Goal: Information Seeking & Learning: Learn about a topic

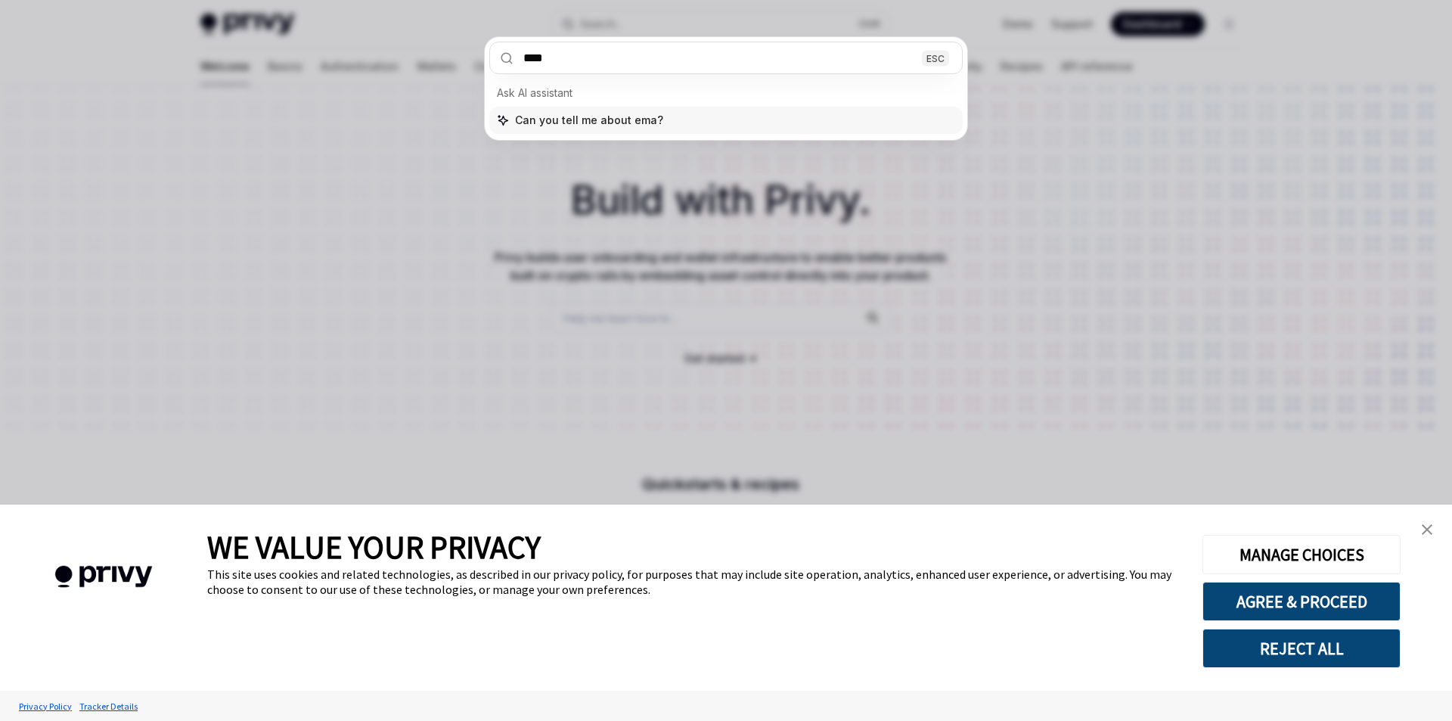
type input "*****"
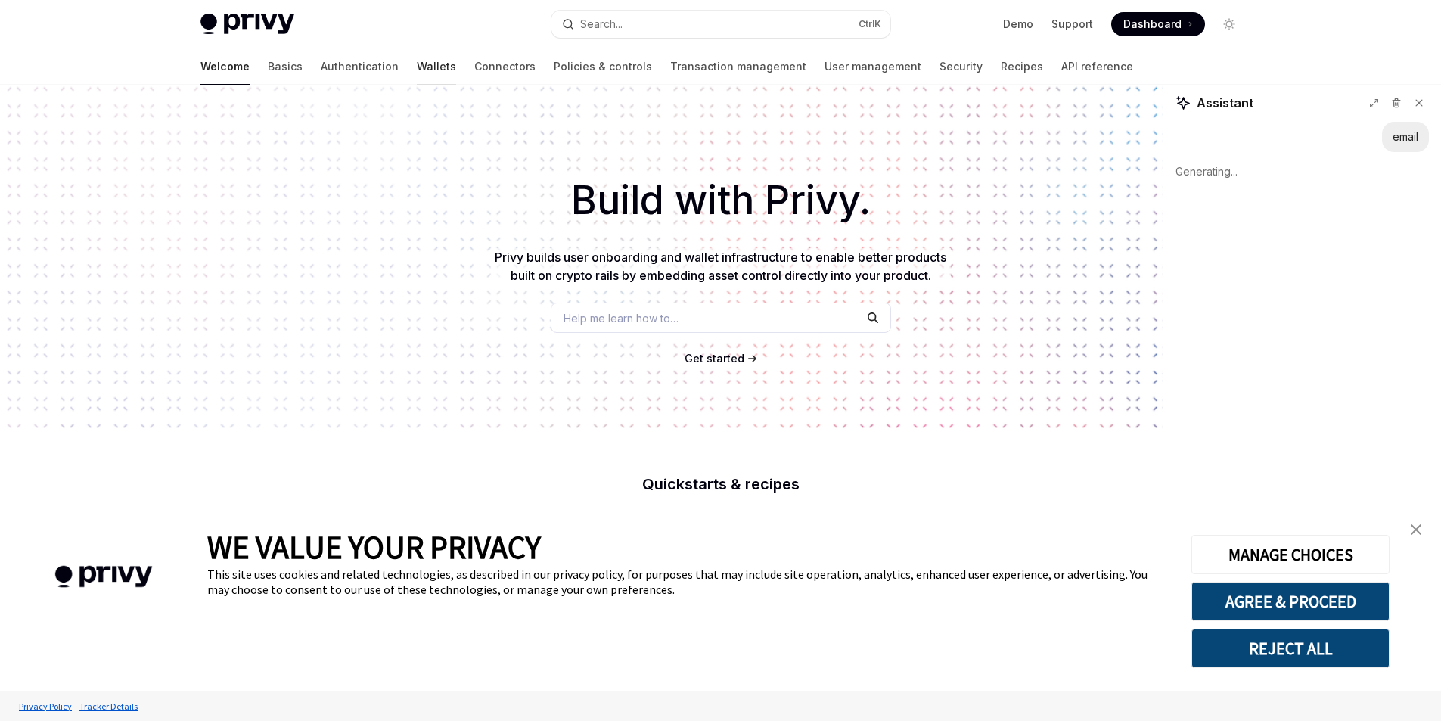
click at [417, 76] on link "Wallets" at bounding box center [436, 66] width 39 height 36
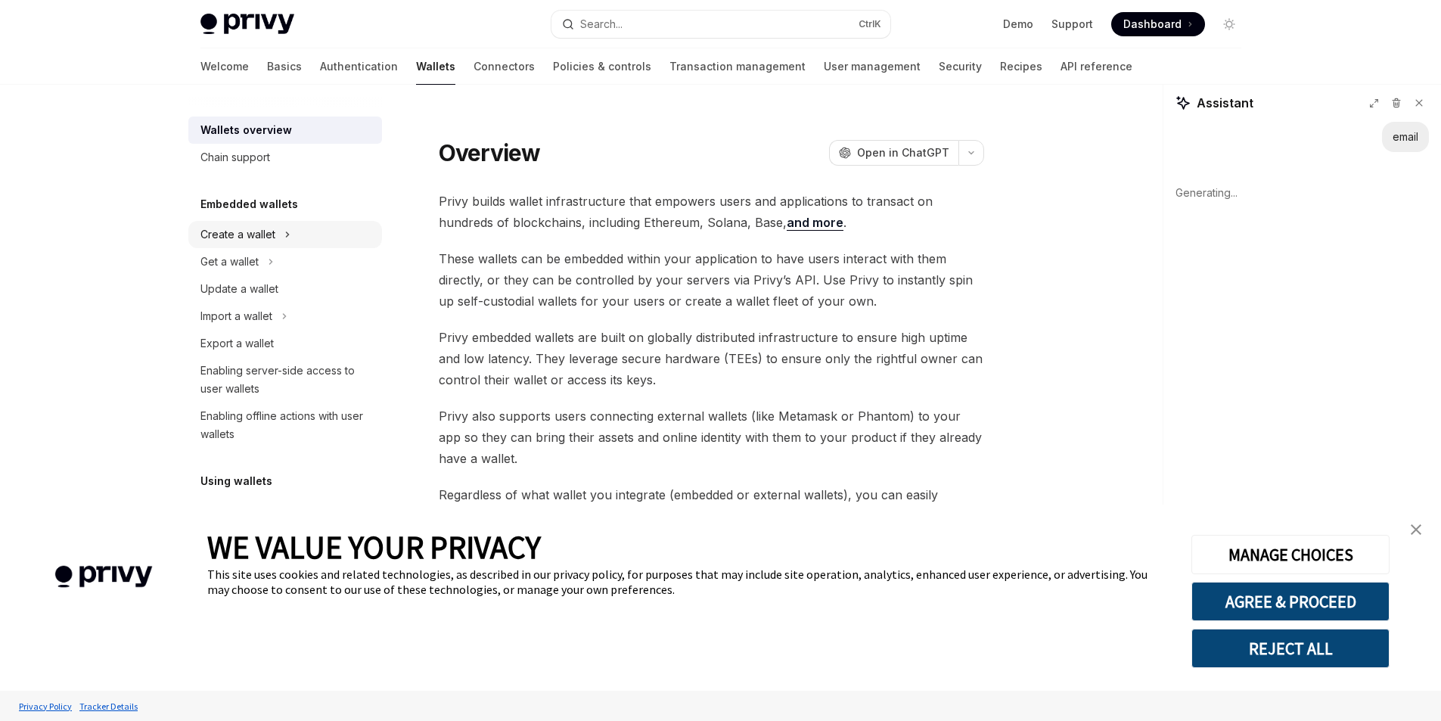
click at [296, 237] on button "Create a wallet" at bounding box center [285, 234] width 194 height 27
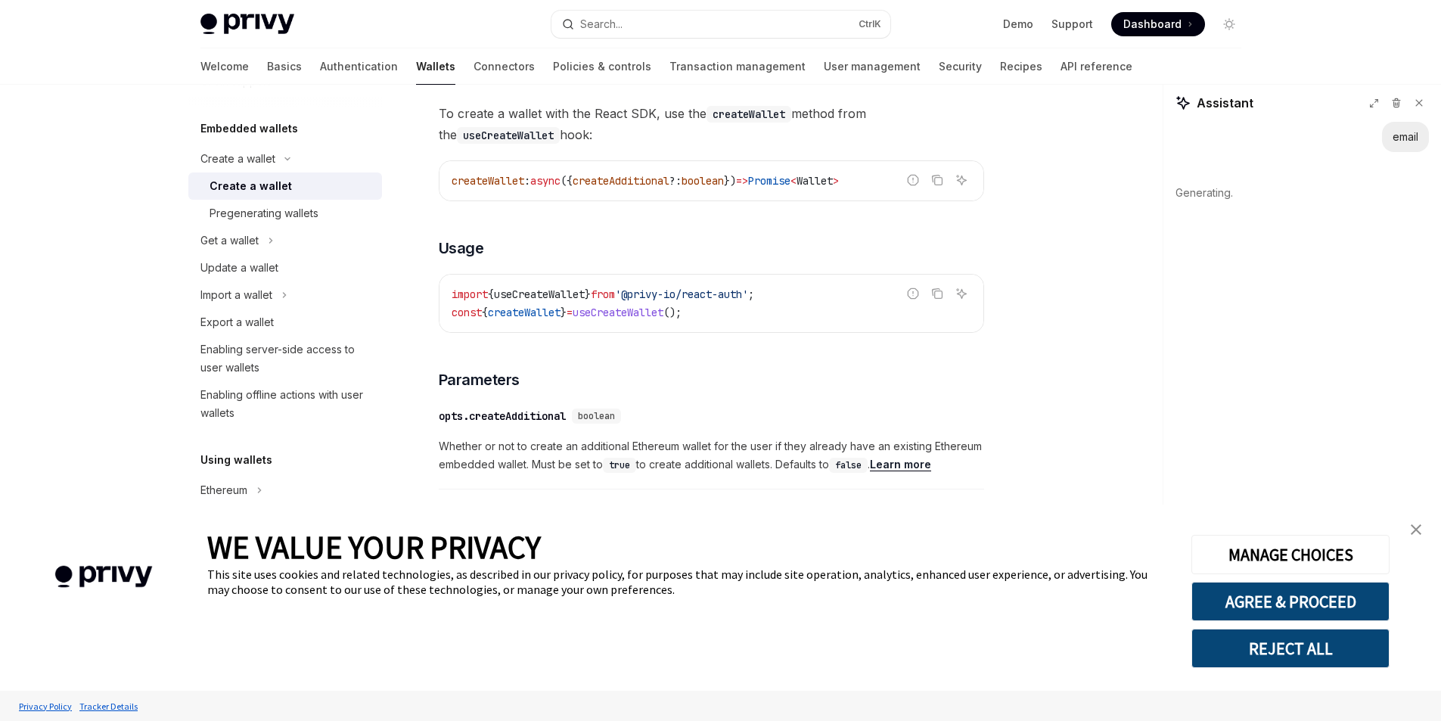
scroll to position [983, 0]
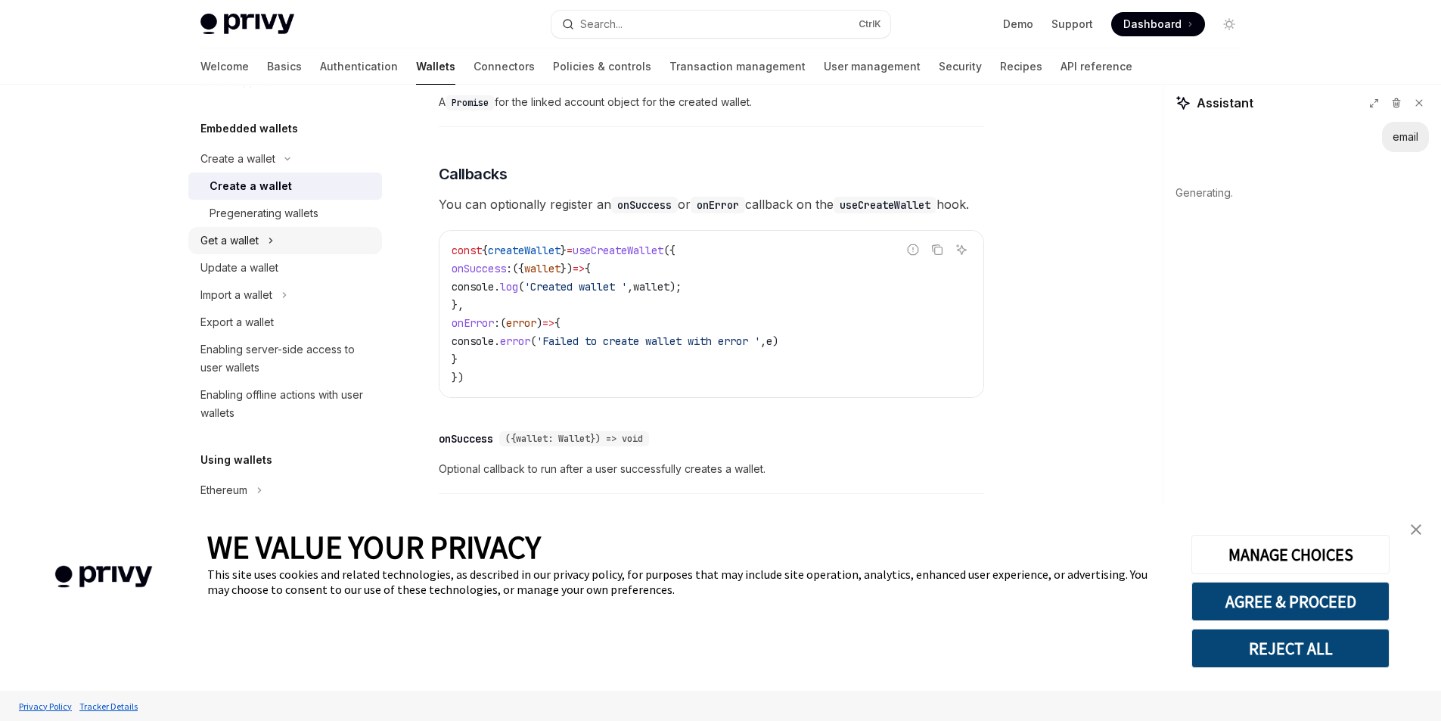
click at [275, 246] on button "Get a wallet" at bounding box center [285, 240] width 194 height 27
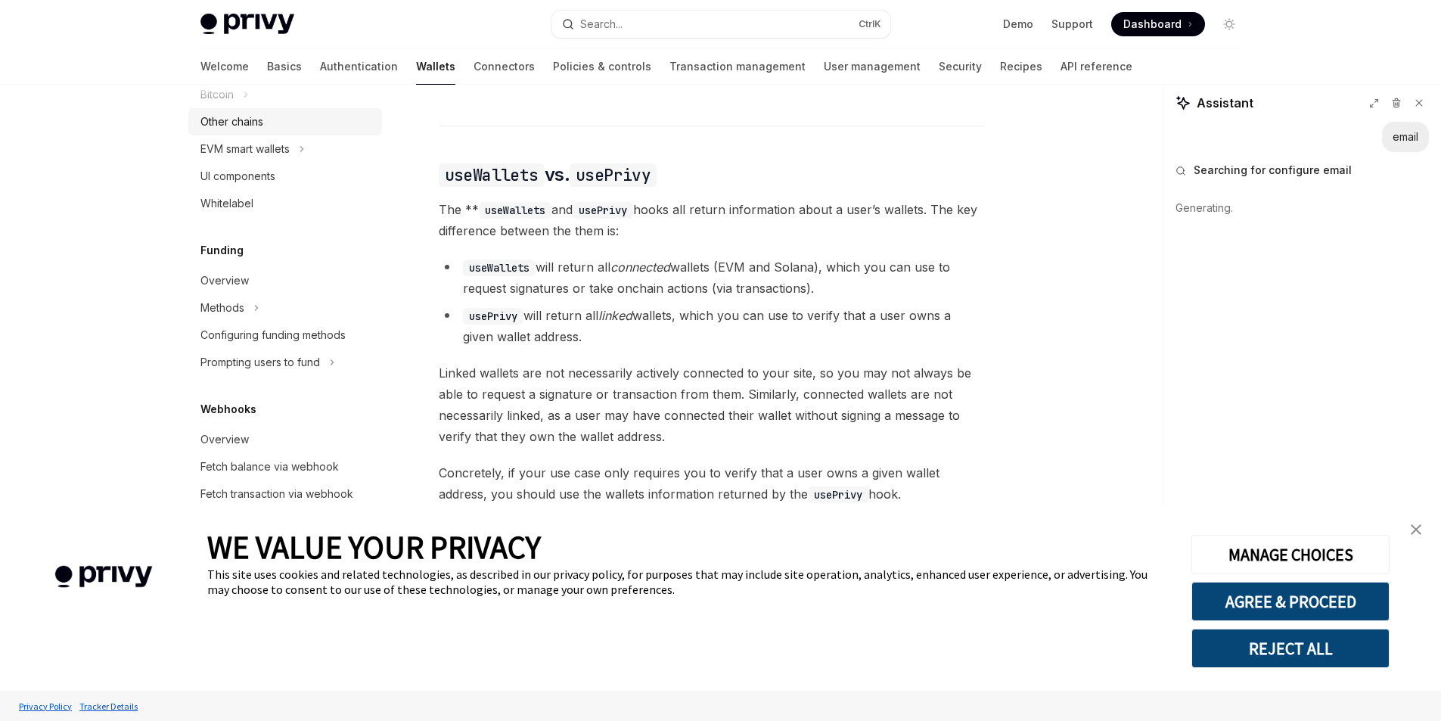
scroll to position [715, 0]
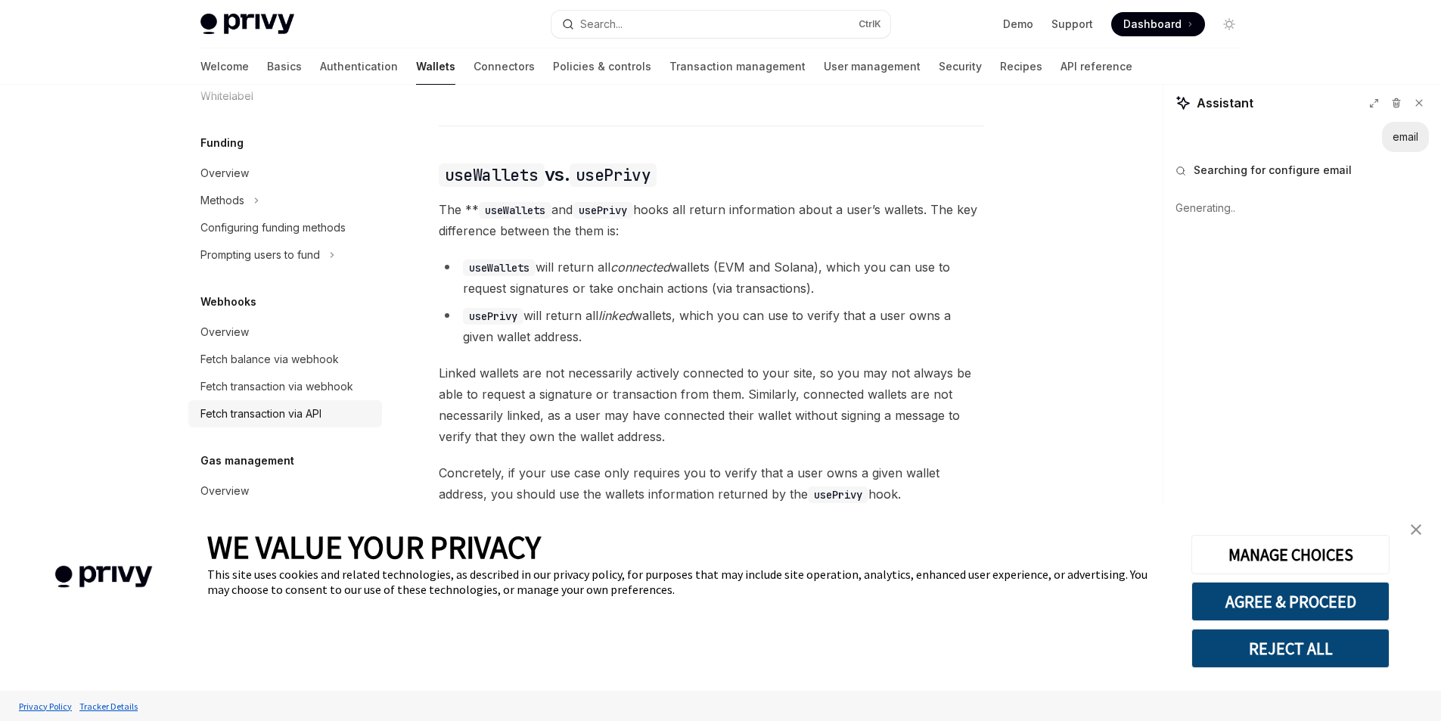
click at [305, 413] on div "Fetch transaction via API" at bounding box center [260, 414] width 121 height 18
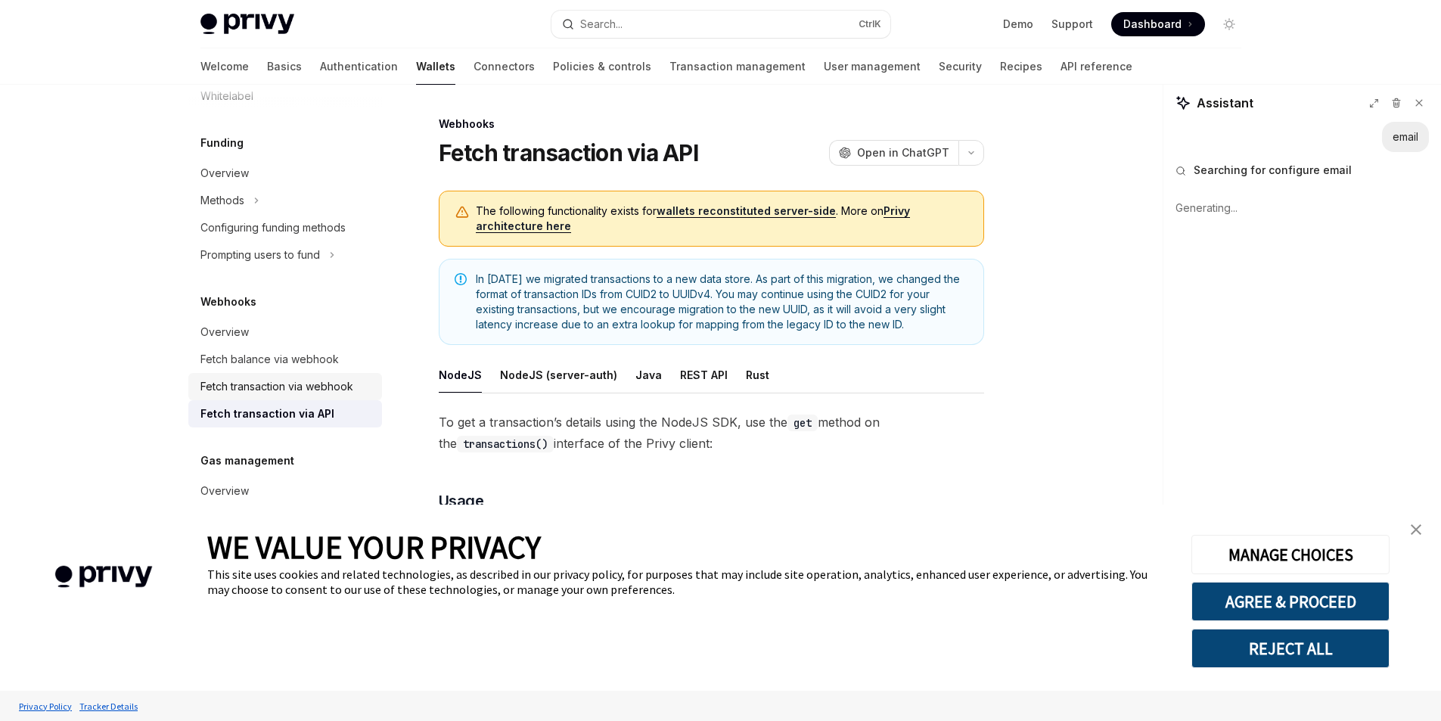
click at [307, 395] on div "Fetch transaction via webhook" at bounding box center [276, 386] width 153 height 18
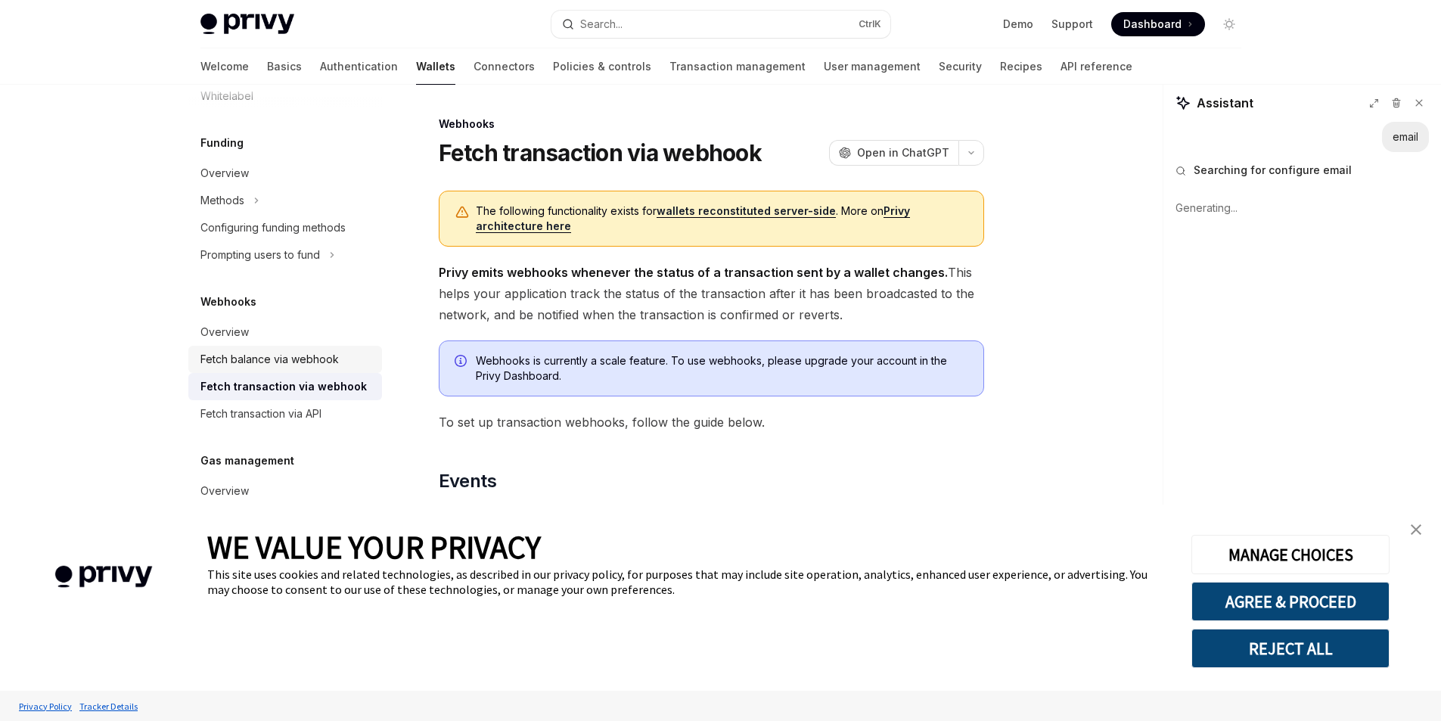
click at [306, 368] on link "Fetch balance via webhook" at bounding box center [285, 359] width 194 height 27
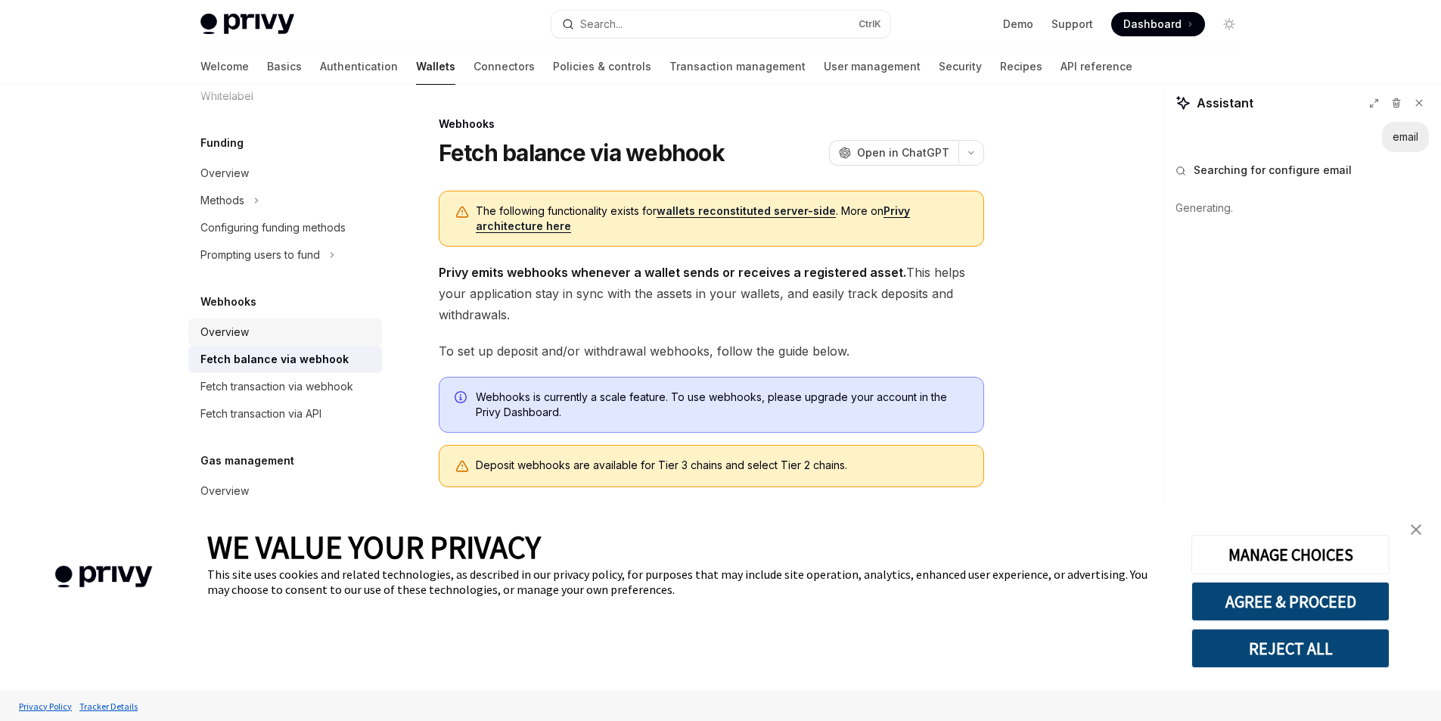
click at [293, 329] on div "Overview" at bounding box center [286, 332] width 172 height 18
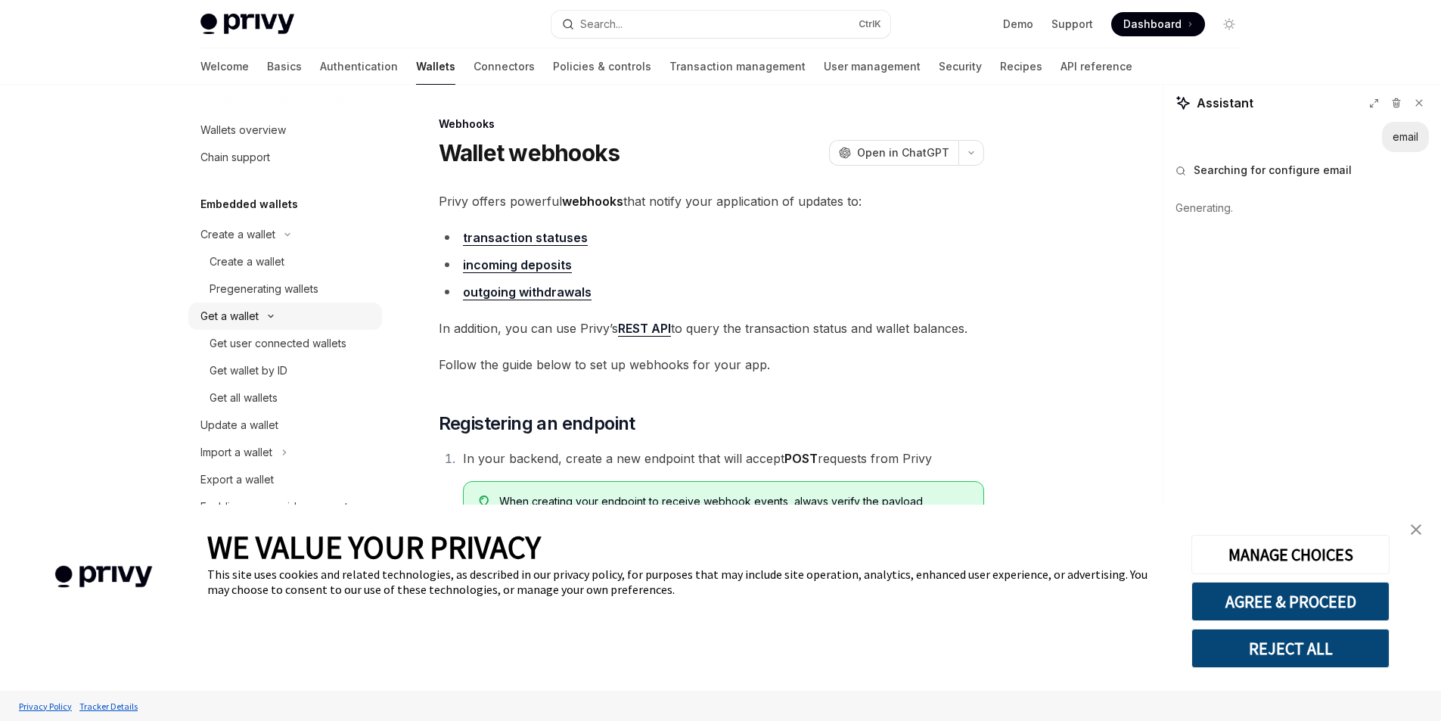
click at [256, 315] on div "Get a wallet" at bounding box center [229, 316] width 58 height 18
click at [270, 331] on link "Update a wallet" at bounding box center [285, 343] width 194 height 27
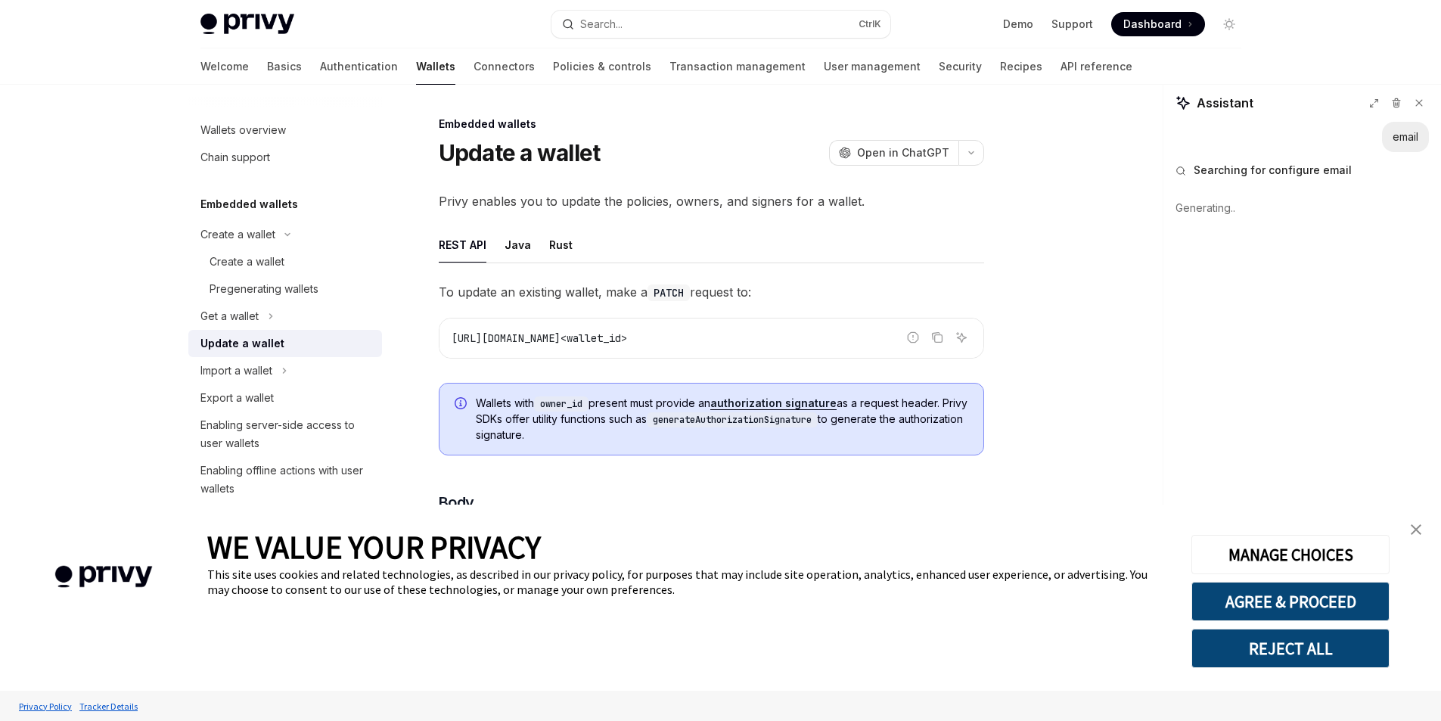
click at [266, 343] on div "Update a wallet" at bounding box center [242, 343] width 84 height 18
click at [260, 365] on div "Import a wallet" at bounding box center [236, 370] width 72 height 18
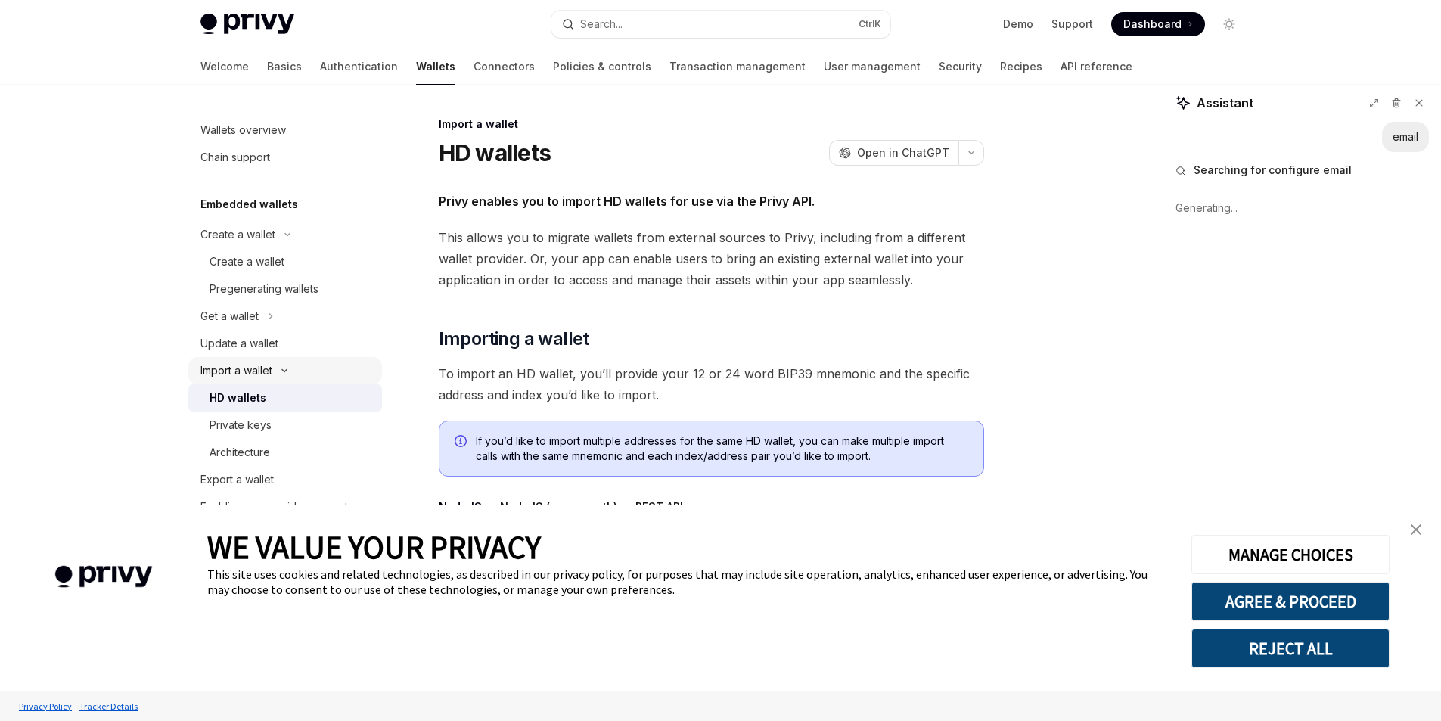
click at [260, 383] on button "Import a wallet" at bounding box center [285, 370] width 194 height 27
click at [294, 247] on button "Create a wallet" at bounding box center [285, 234] width 194 height 27
click at [298, 241] on button "Create a wallet" at bounding box center [285, 234] width 194 height 27
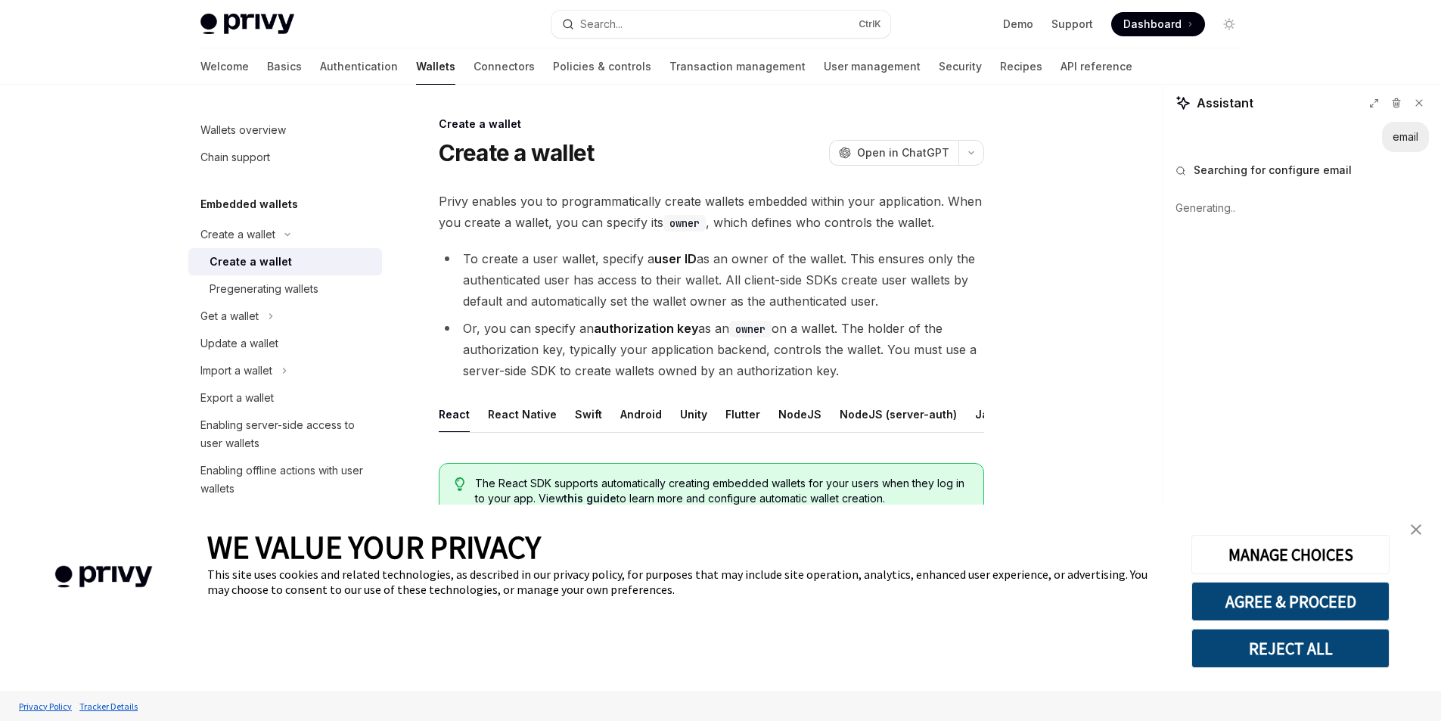
click at [295, 267] on div "Create a wallet" at bounding box center [290, 262] width 163 height 18
click at [299, 284] on div "Pregenerating wallets" at bounding box center [263, 289] width 109 height 18
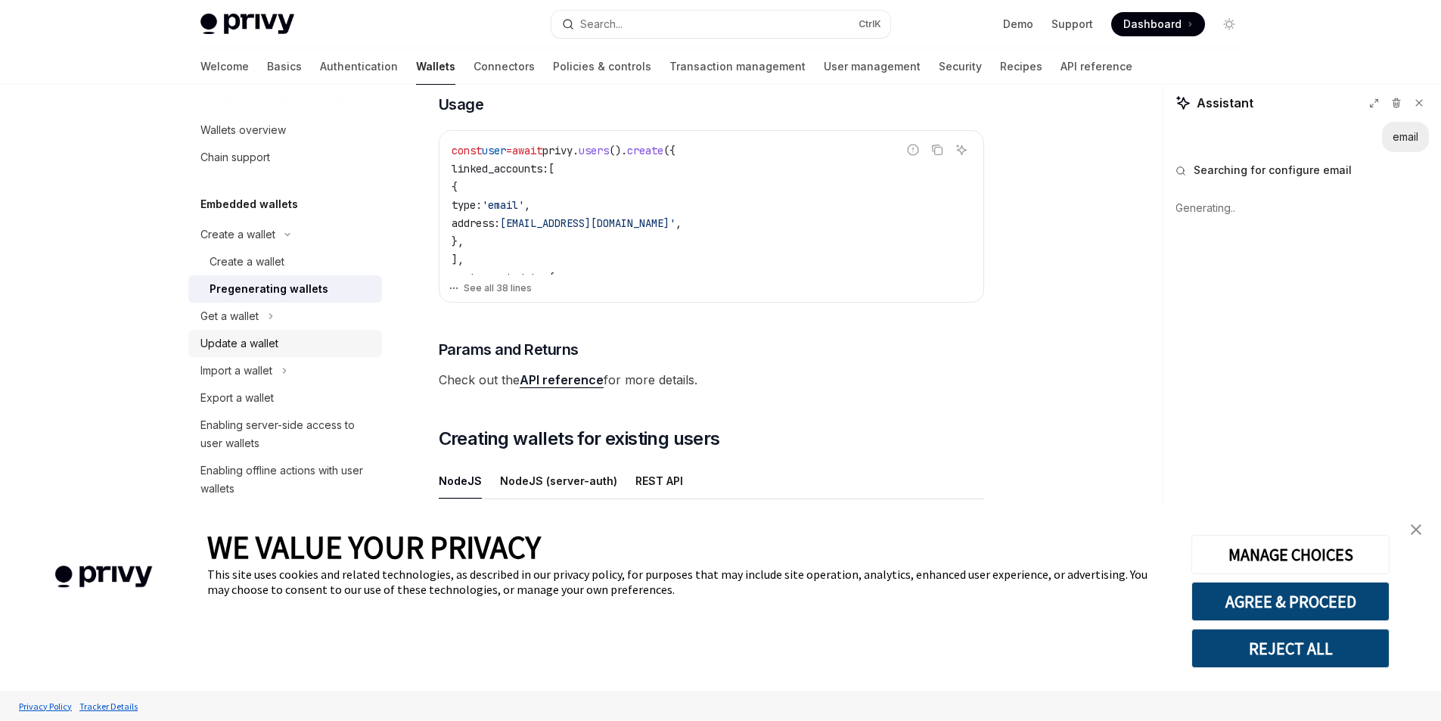
scroll to position [420, 0]
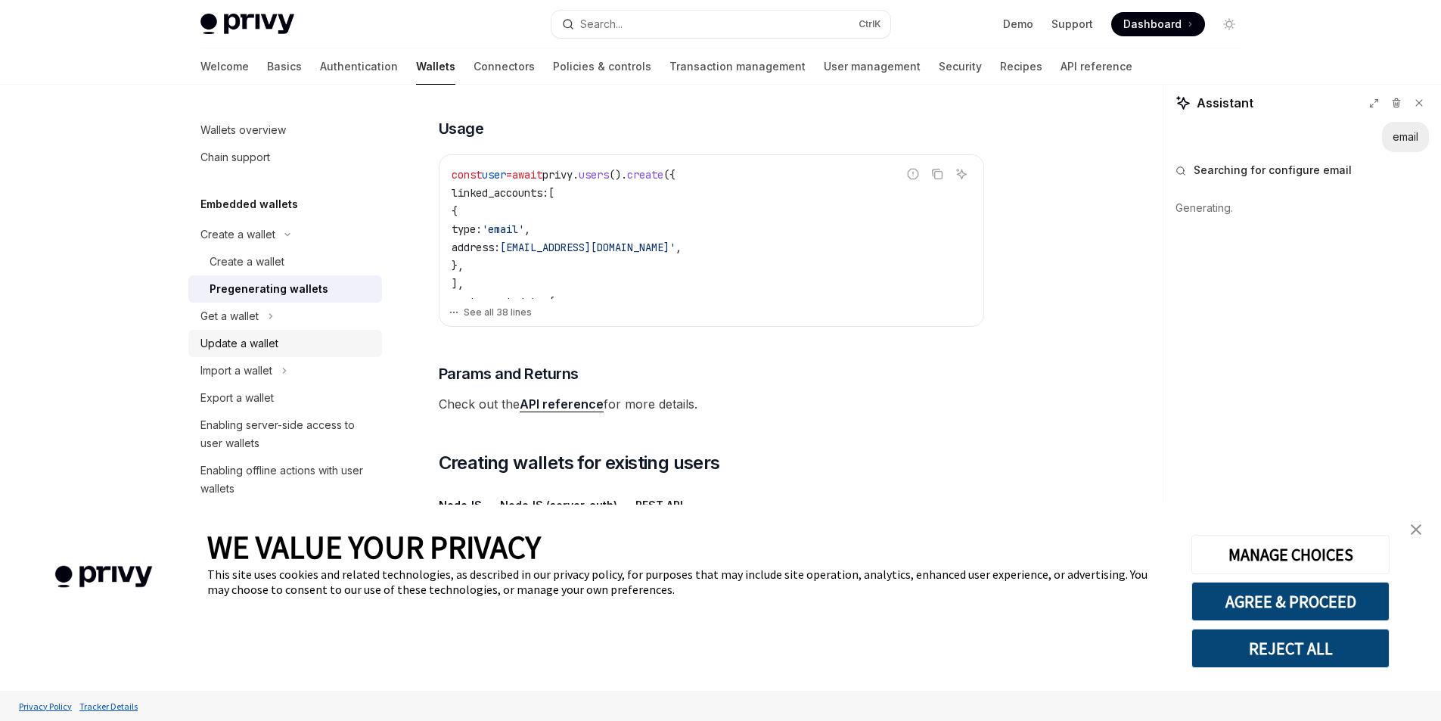
click at [281, 331] on link "Update a wallet" at bounding box center [285, 343] width 194 height 27
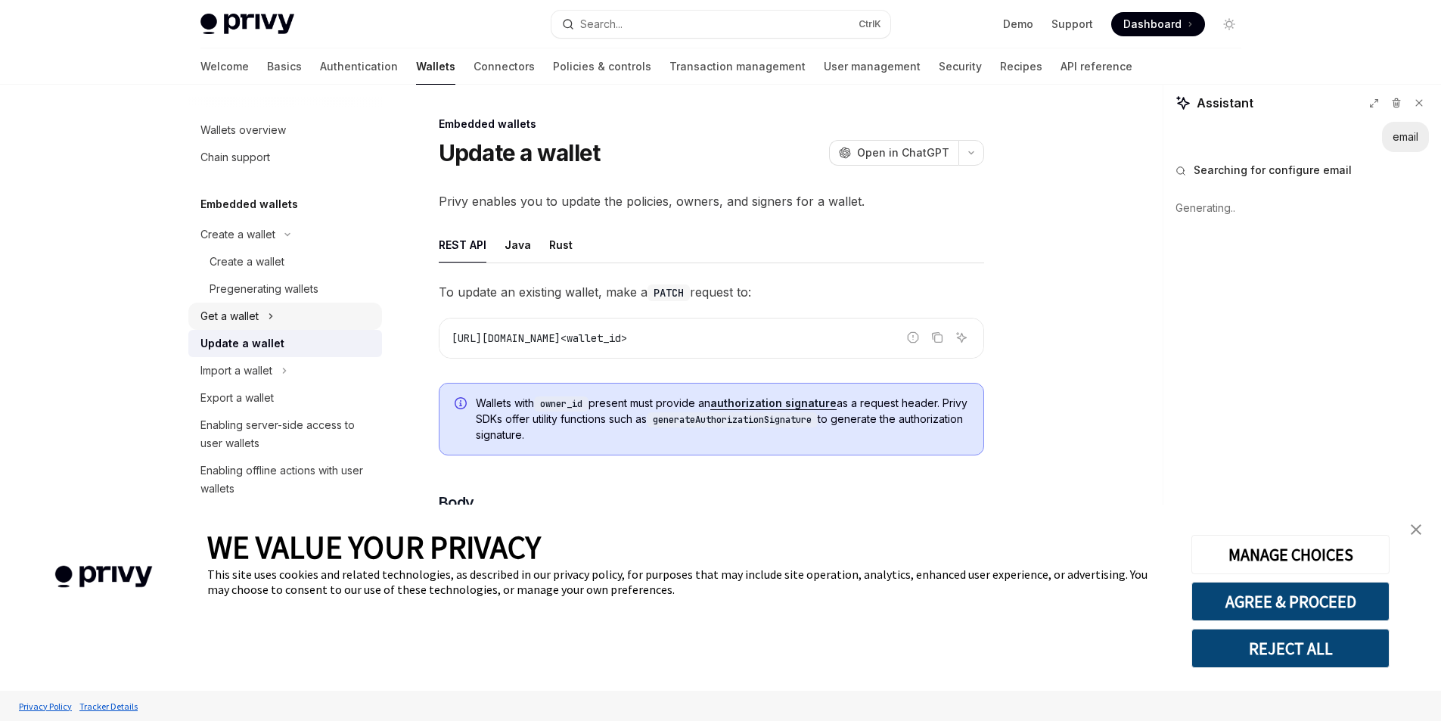
click at [270, 313] on icon "Toggle Get a wallet section" at bounding box center [271, 316] width 6 height 18
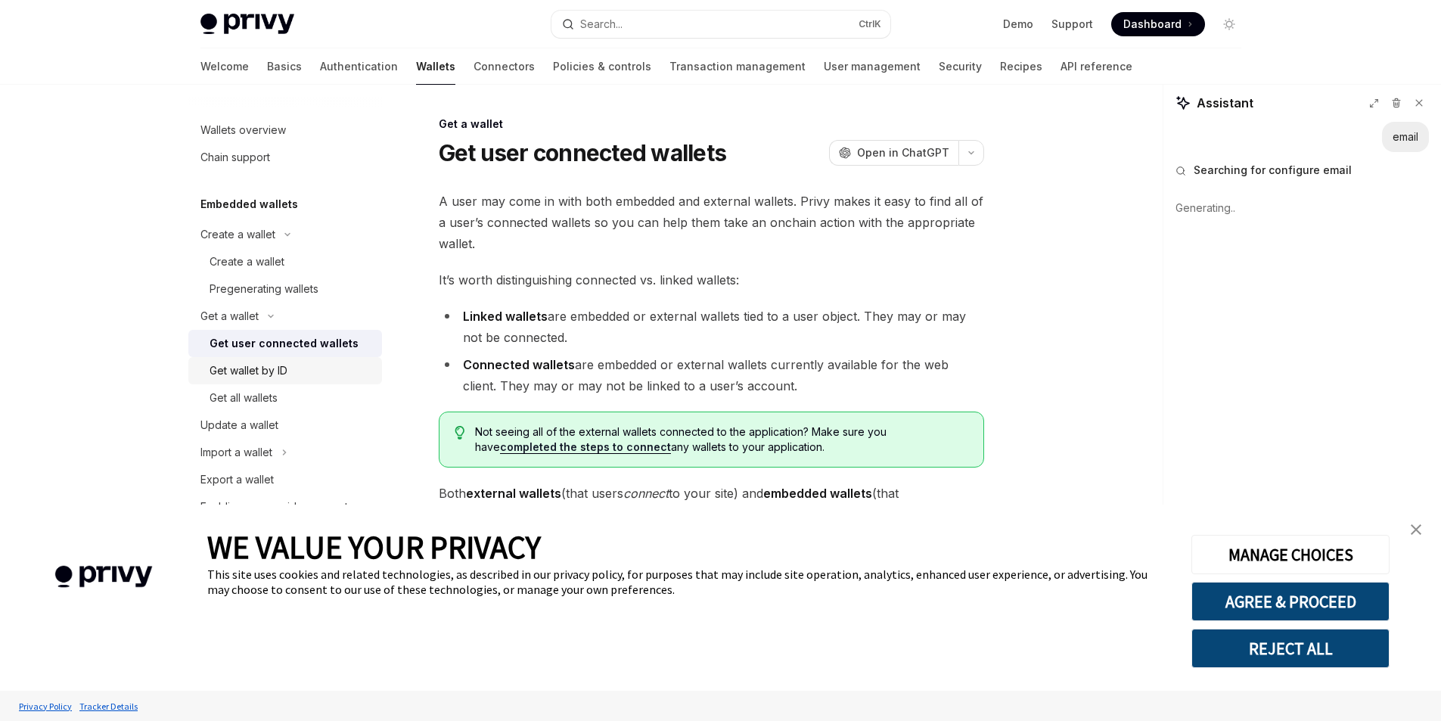
click at [265, 377] on div "Get wallet by ID" at bounding box center [248, 370] width 78 height 18
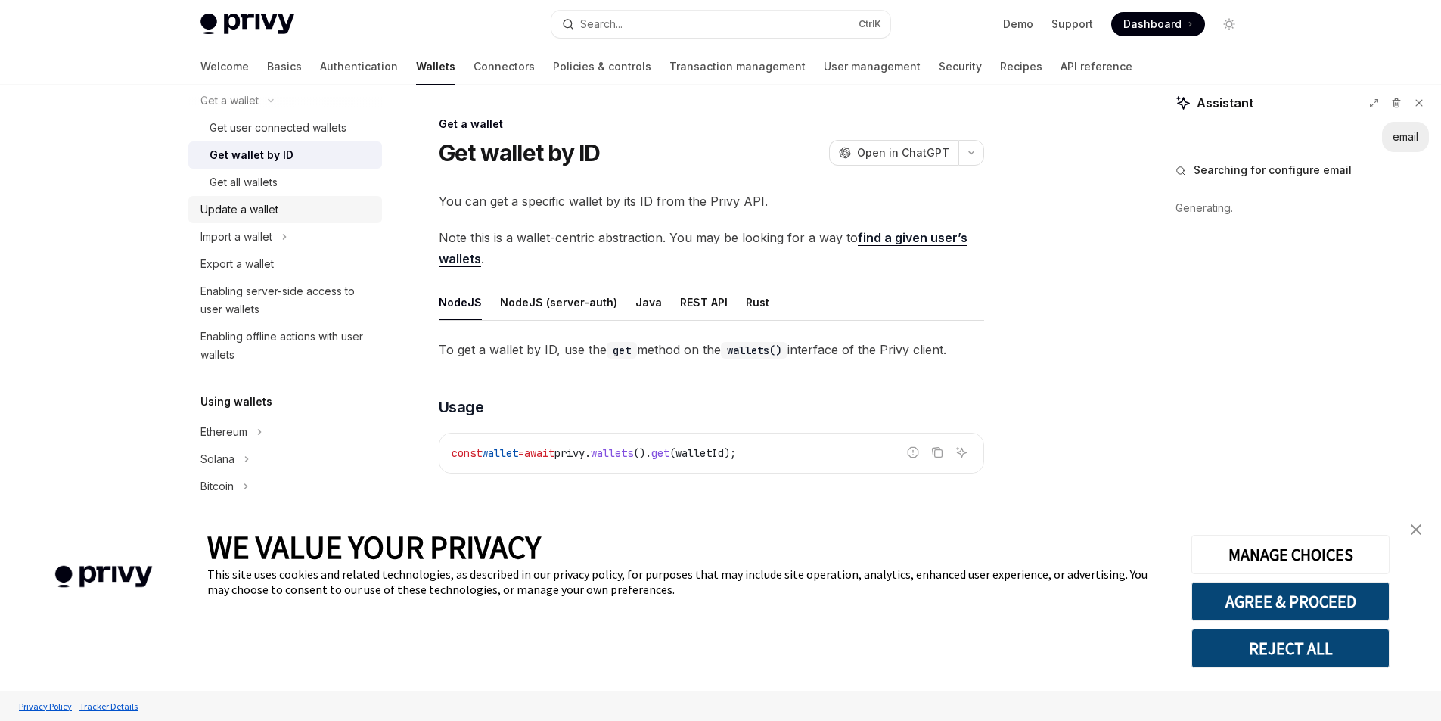
scroll to position [378, 0]
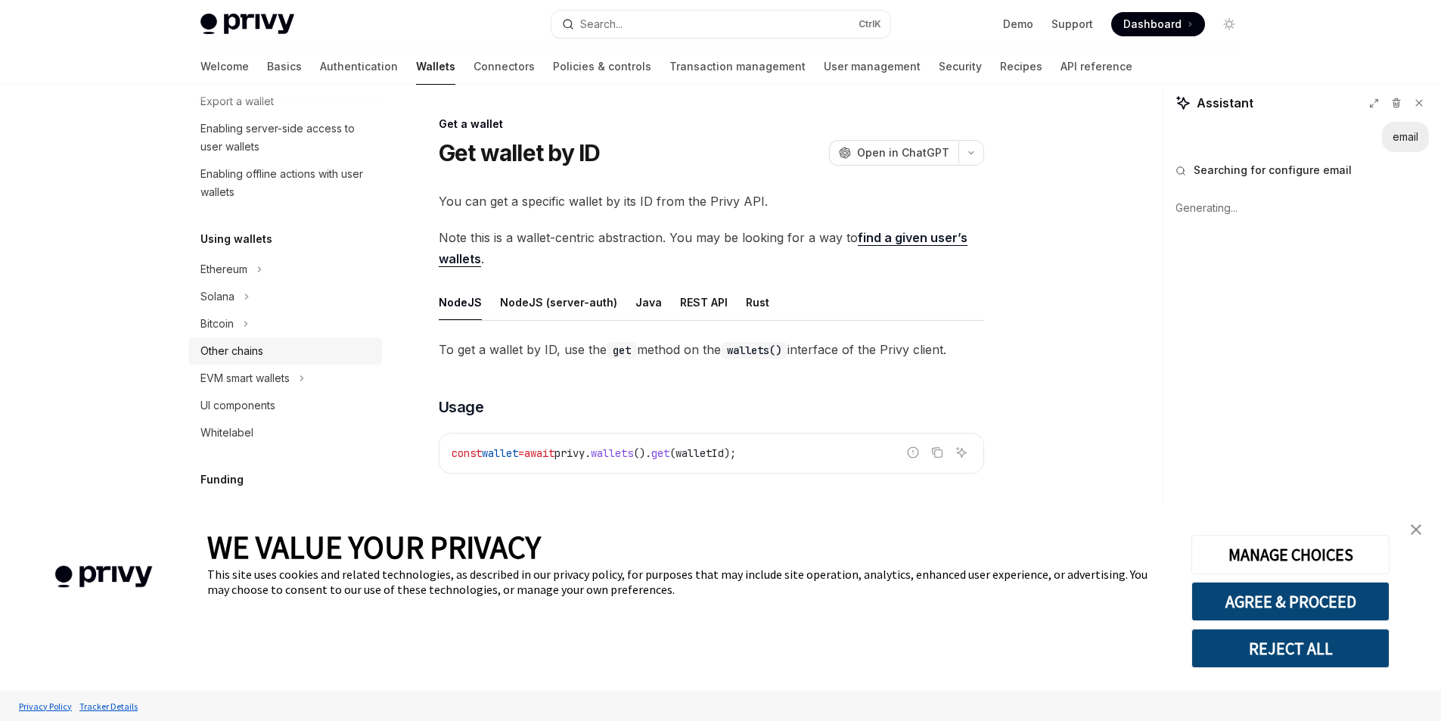
click at [275, 343] on div "Other chains" at bounding box center [286, 351] width 172 height 18
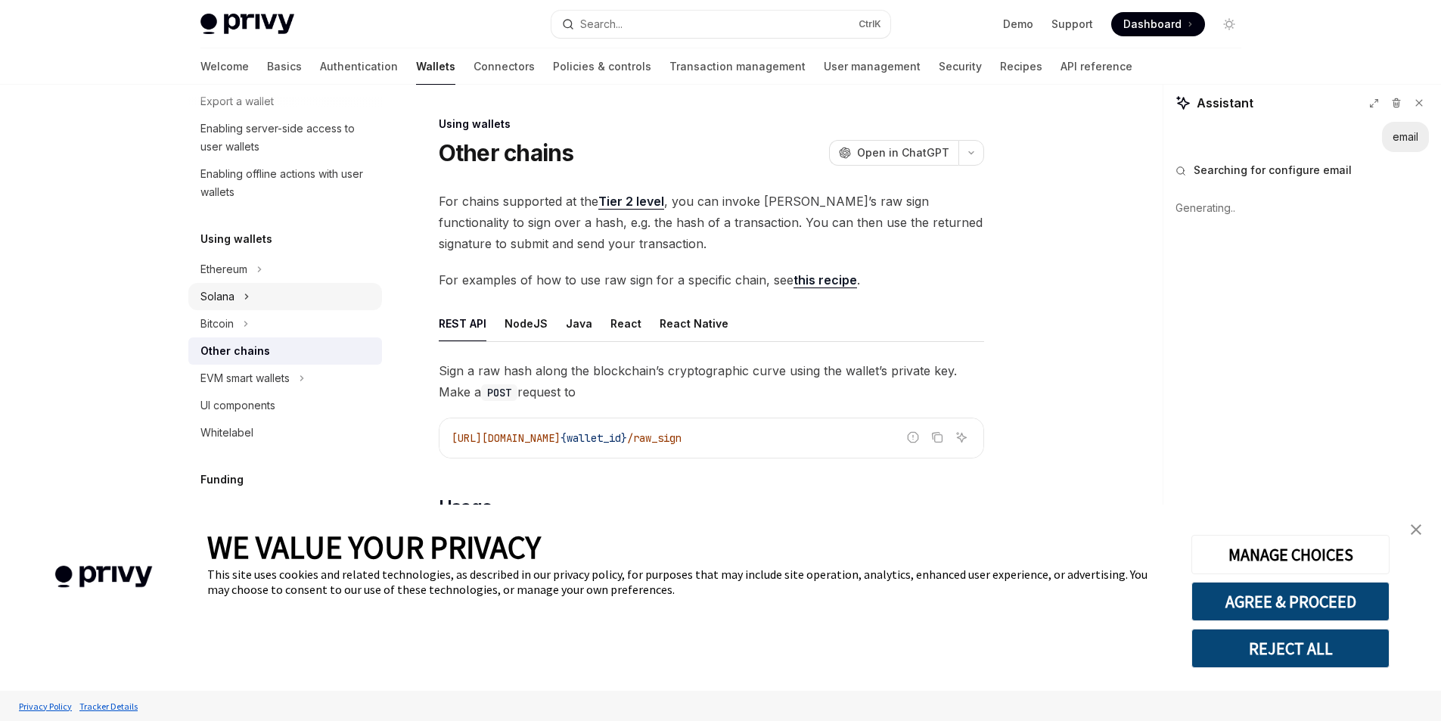
click at [277, 289] on button "Solana" at bounding box center [285, 296] width 194 height 27
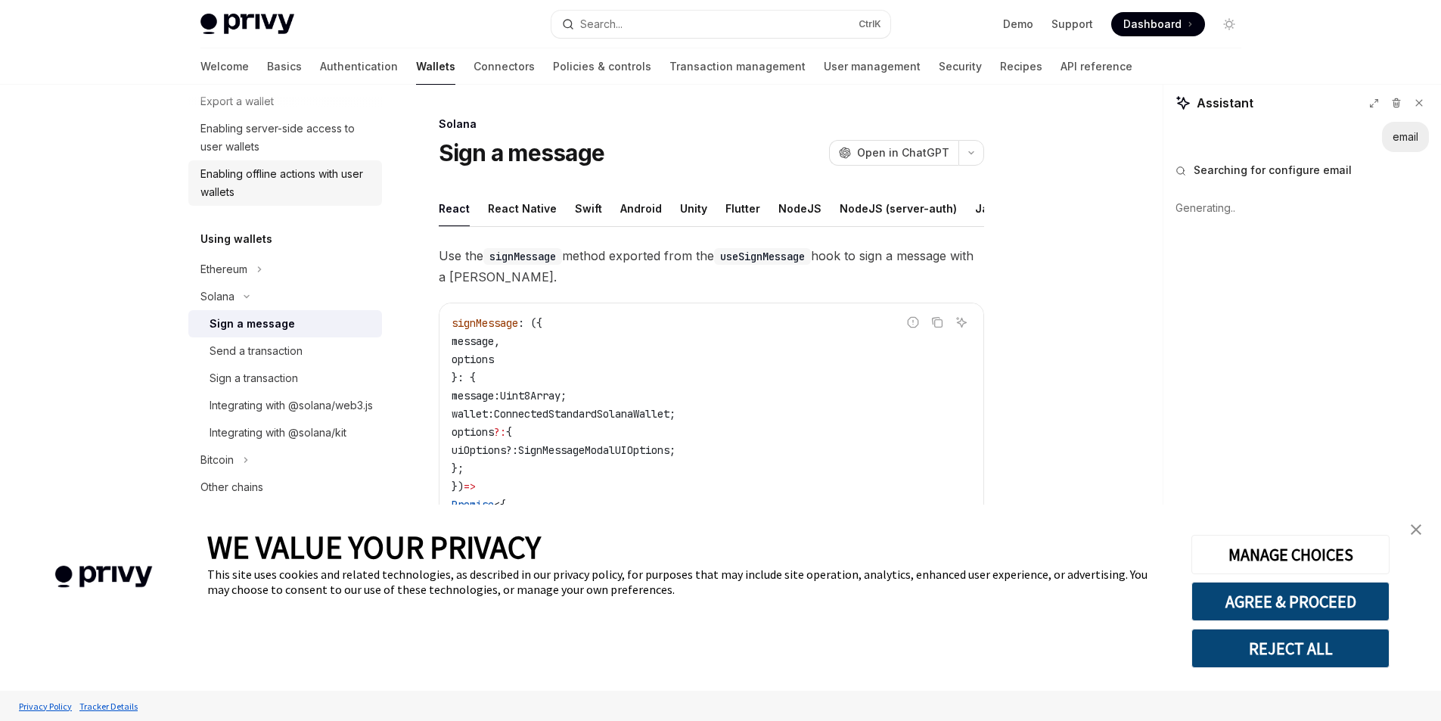
click at [279, 196] on div "Enabling offline actions with user wallets" at bounding box center [286, 183] width 172 height 36
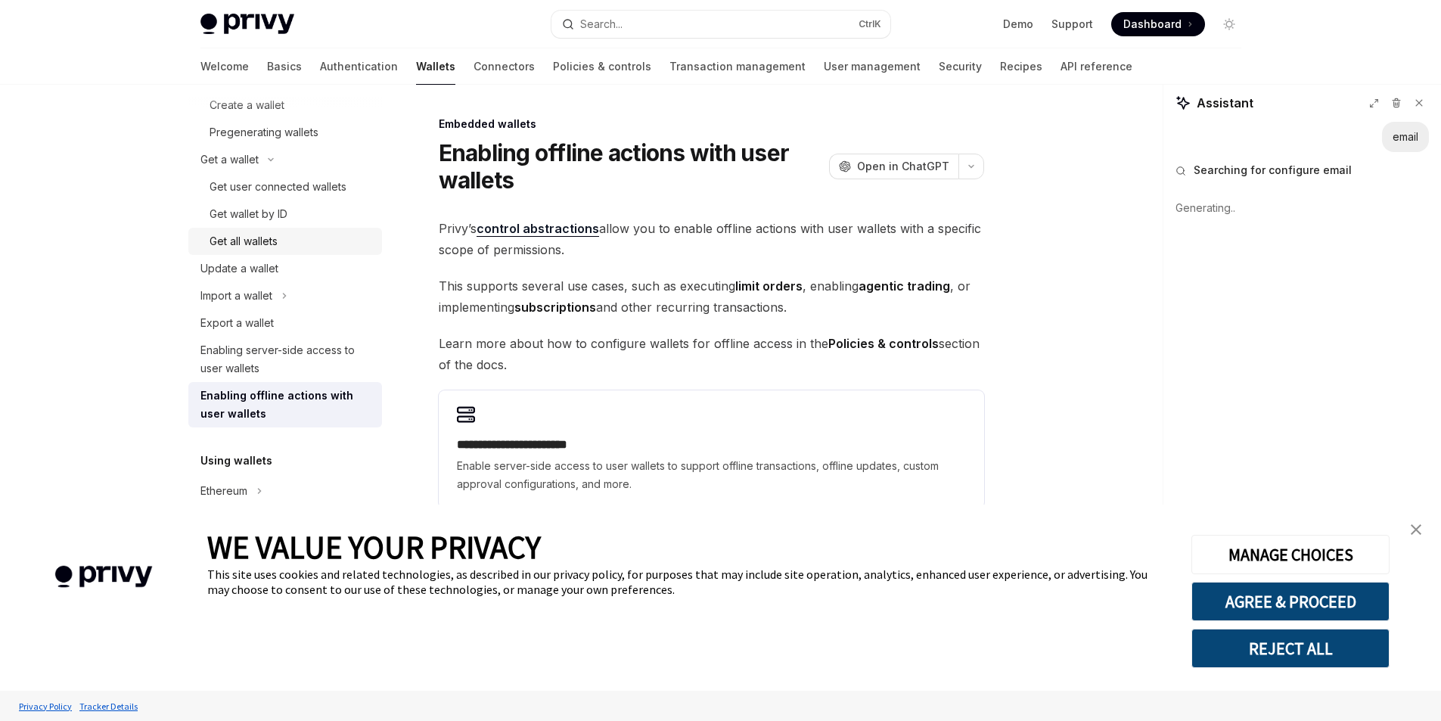
scroll to position [151, 0]
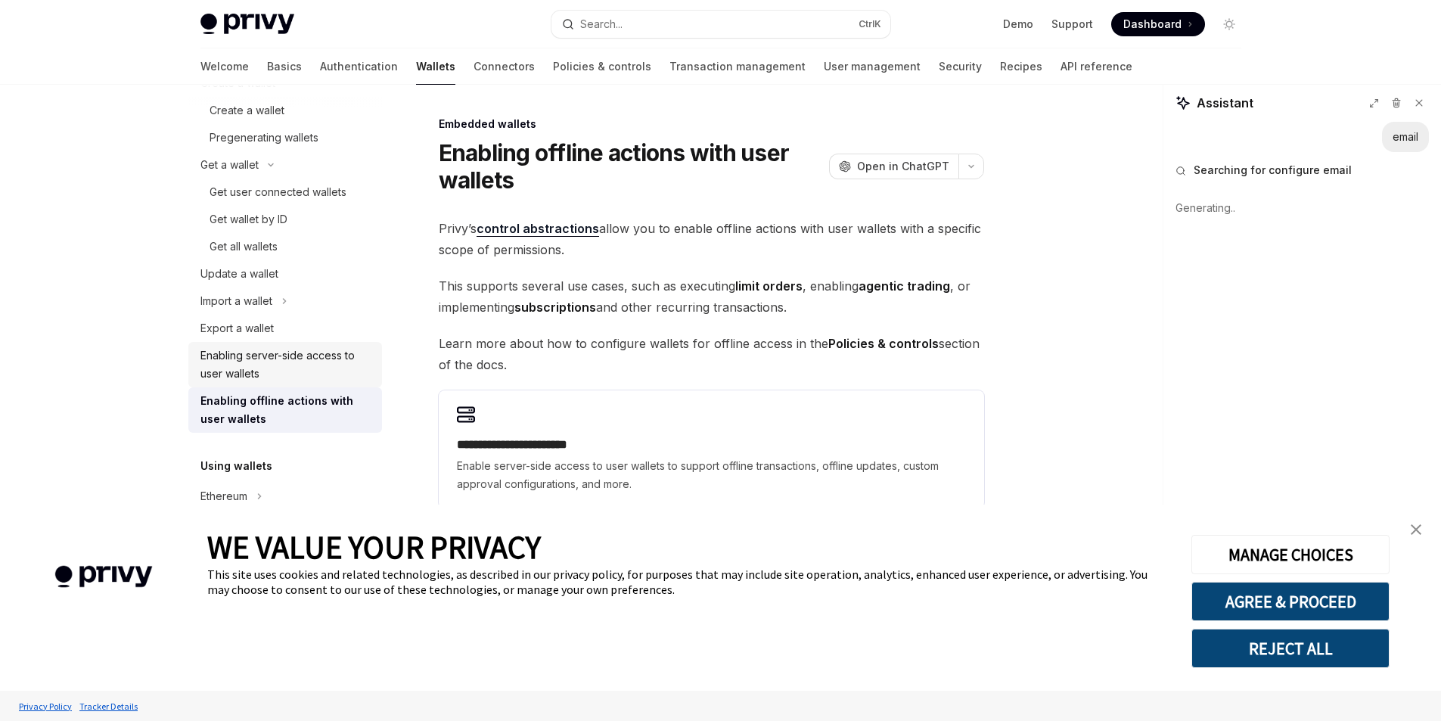
click at [298, 349] on div "Enabling server-side access to user wallets" at bounding box center [286, 364] width 172 height 36
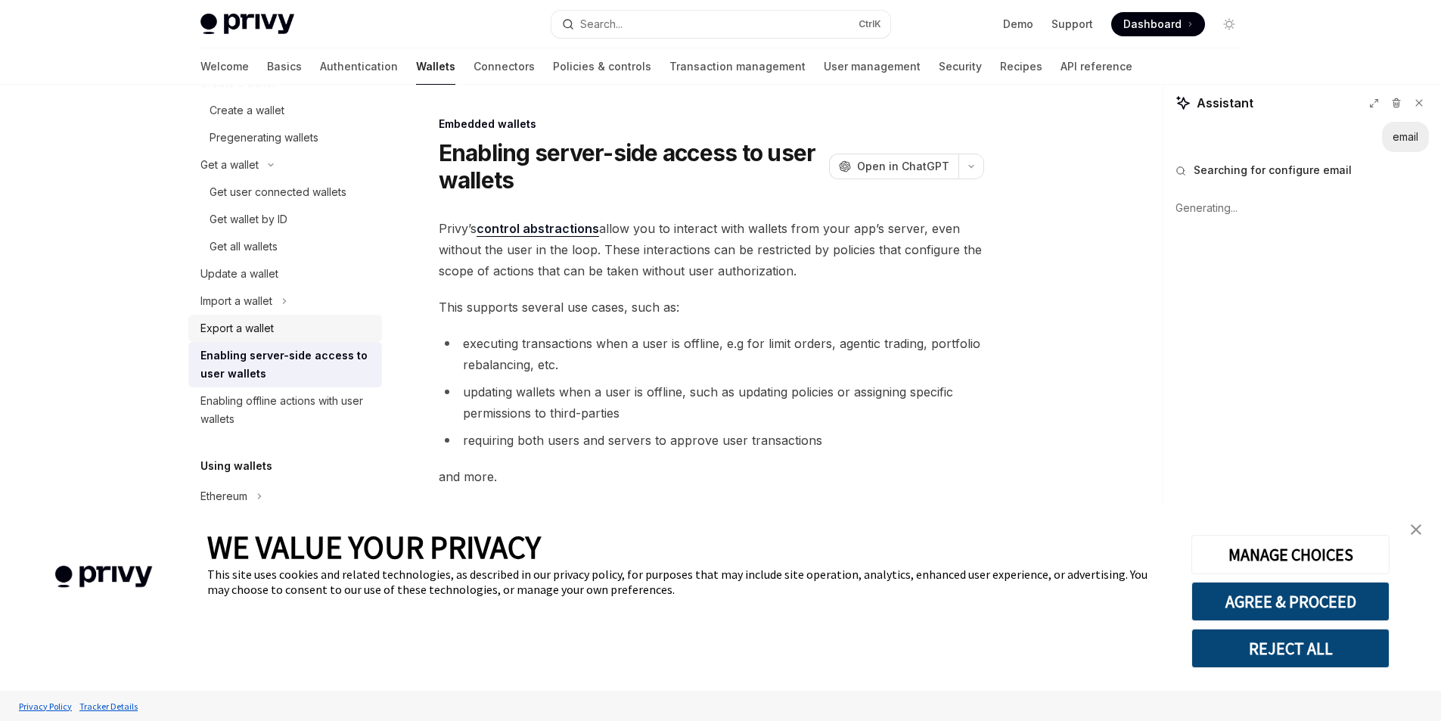
click at [287, 321] on div "Export a wallet" at bounding box center [286, 328] width 172 height 18
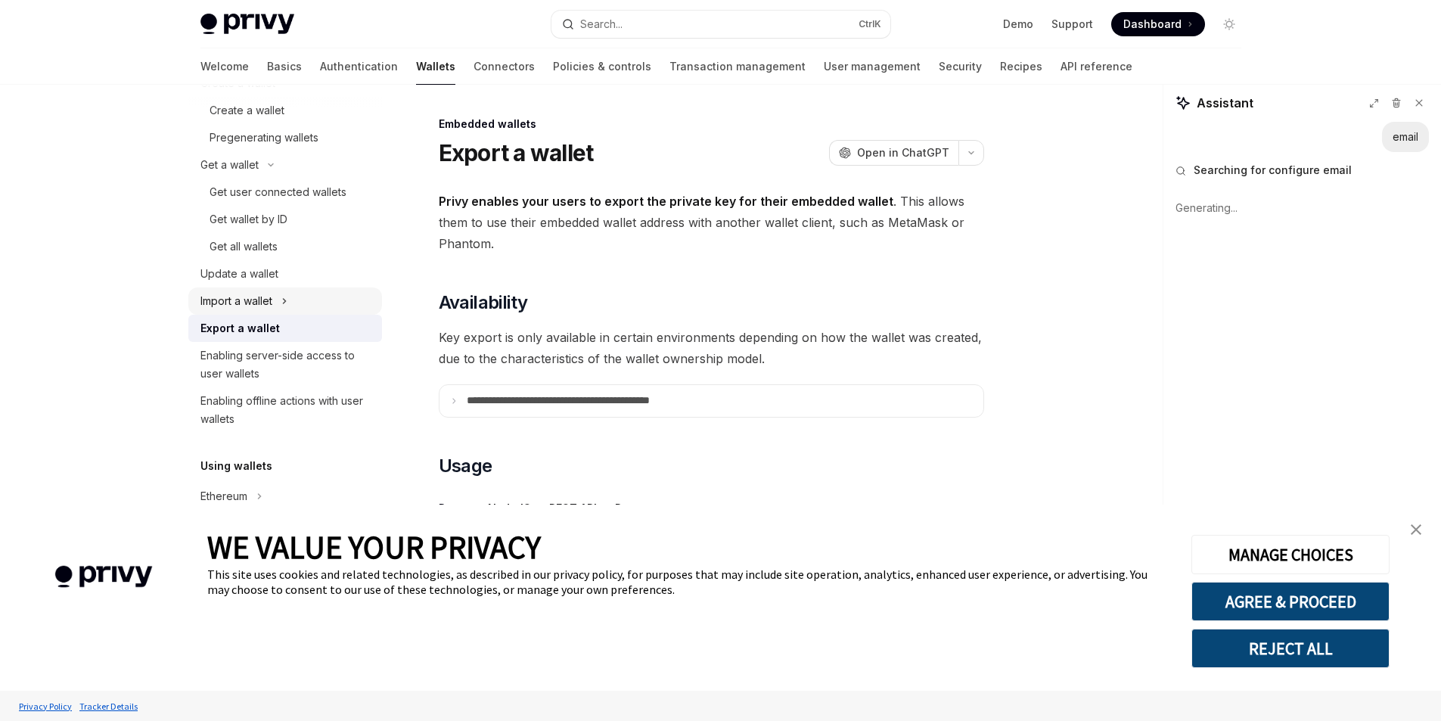
click at [284, 300] on icon "Toggle Import a wallet section" at bounding box center [284, 301] width 6 height 18
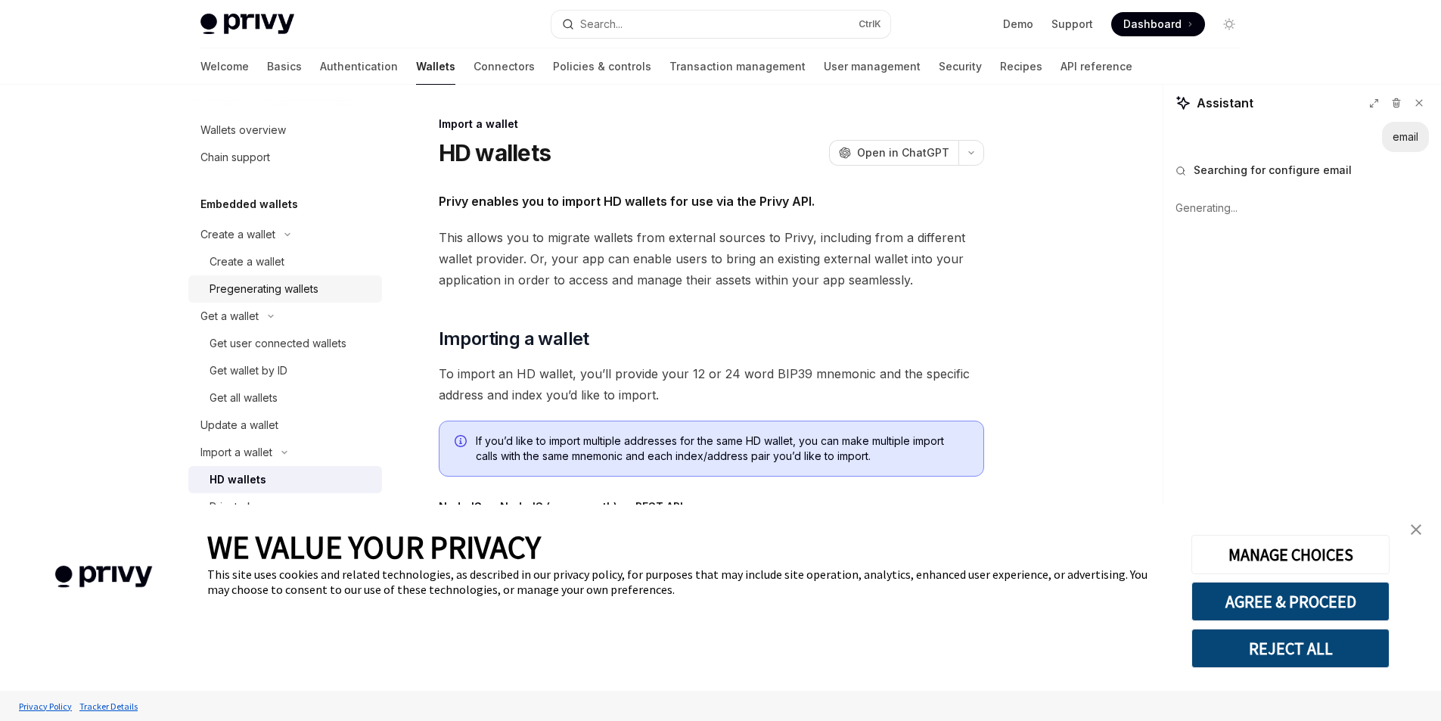
click at [288, 275] on link "Pregenerating wallets" at bounding box center [285, 288] width 194 height 27
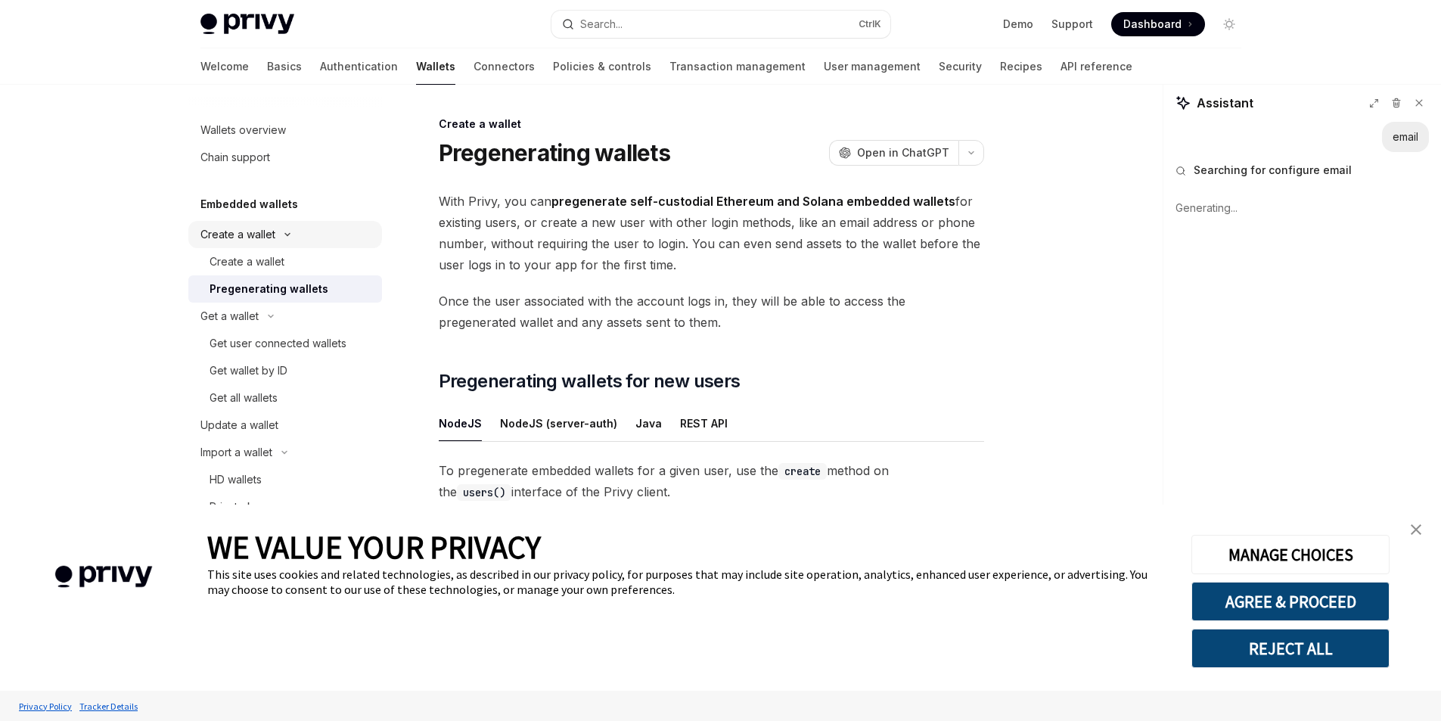
click at [294, 245] on button "Create a wallet" at bounding box center [285, 234] width 194 height 27
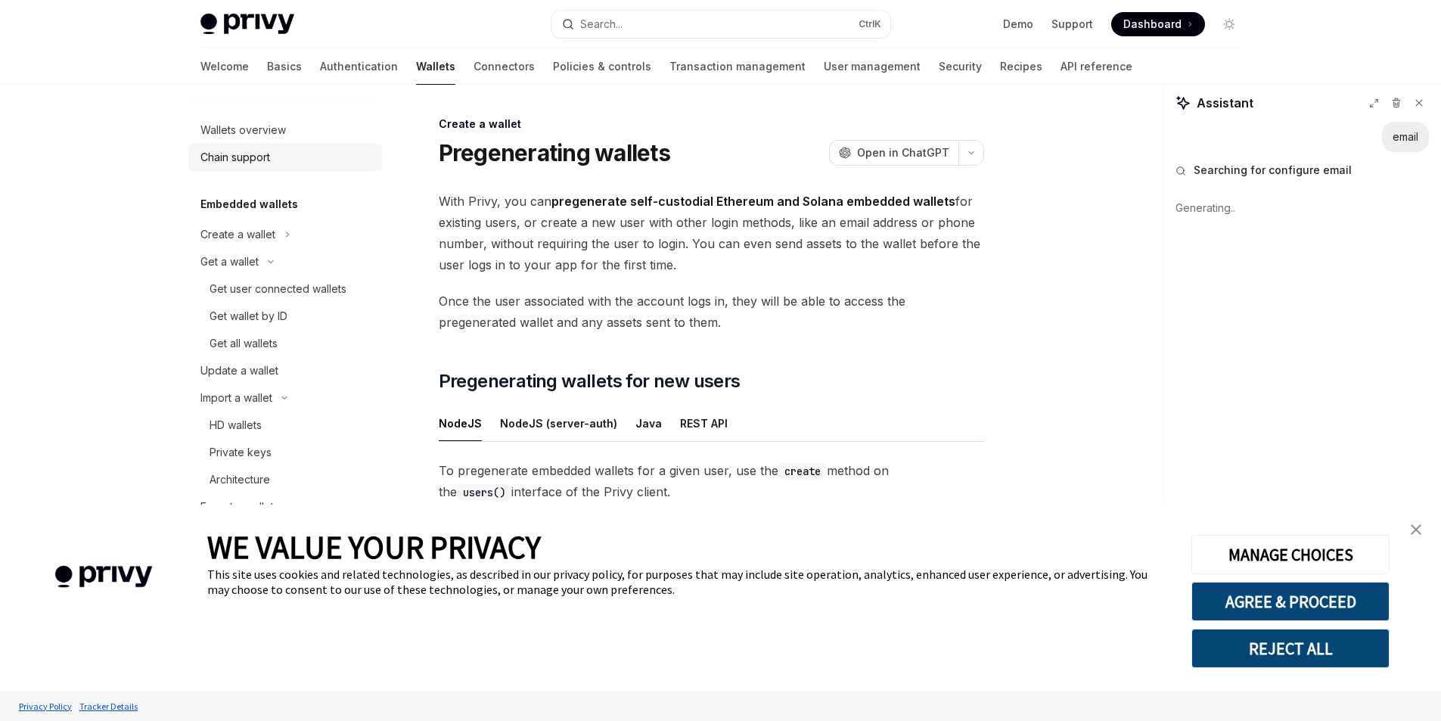
click at [297, 163] on div "Chain support" at bounding box center [286, 157] width 172 height 18
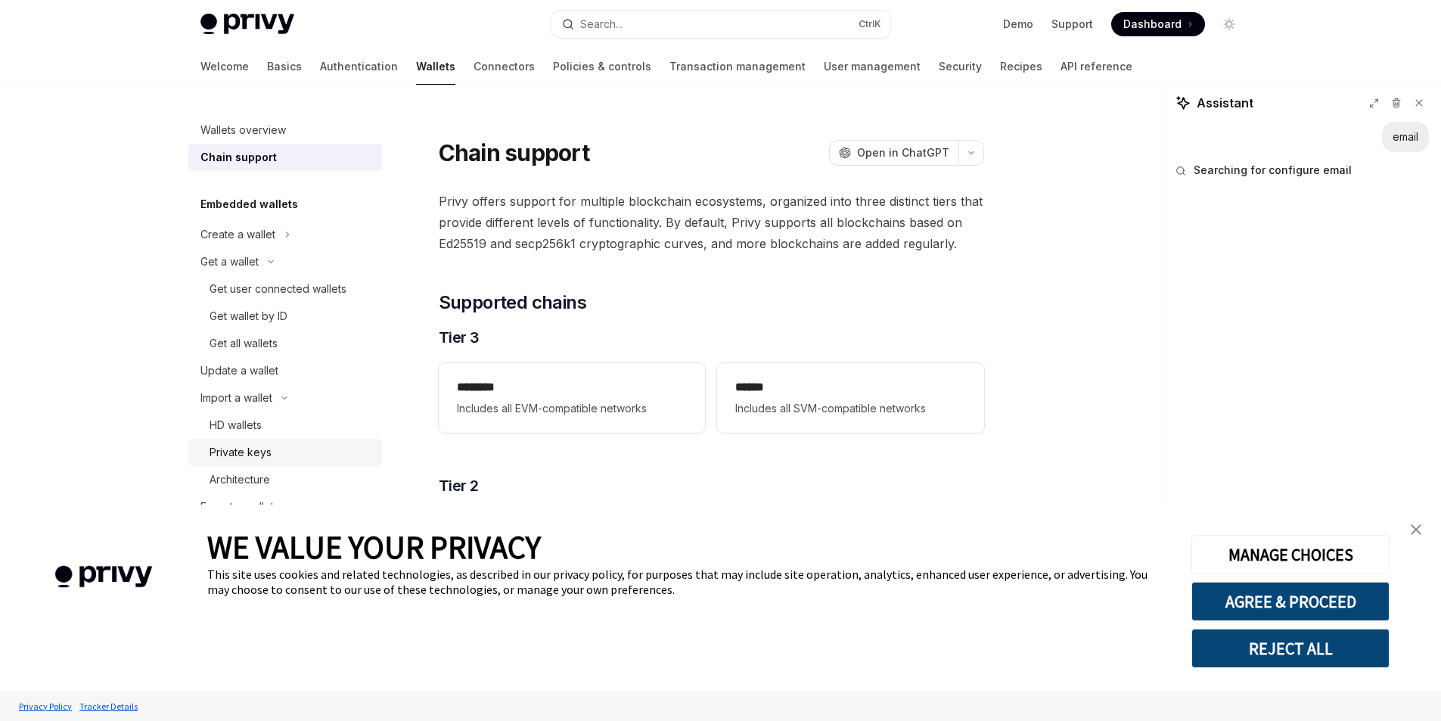
scroll to position [302, 0]
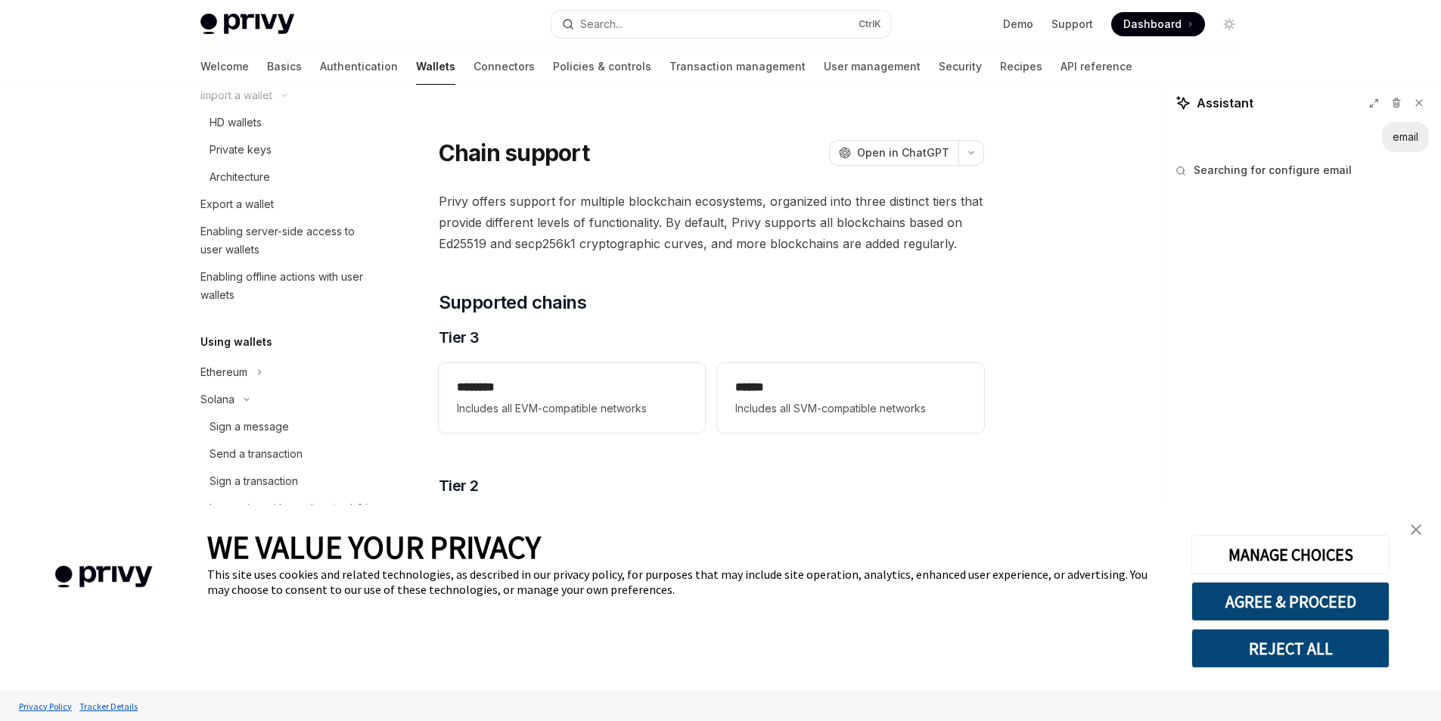
click at [1302, 168] on span "Searching for configure email" at bounding box center [1272, 170] width 158 height 15
click at [1410, 113] on div "Assistant" at bounding box center [1302, 107] width 278 height 29
click at [1413, 107] on icon at bounding box center [1418, 103] width 11 height 11
type textarea "*"
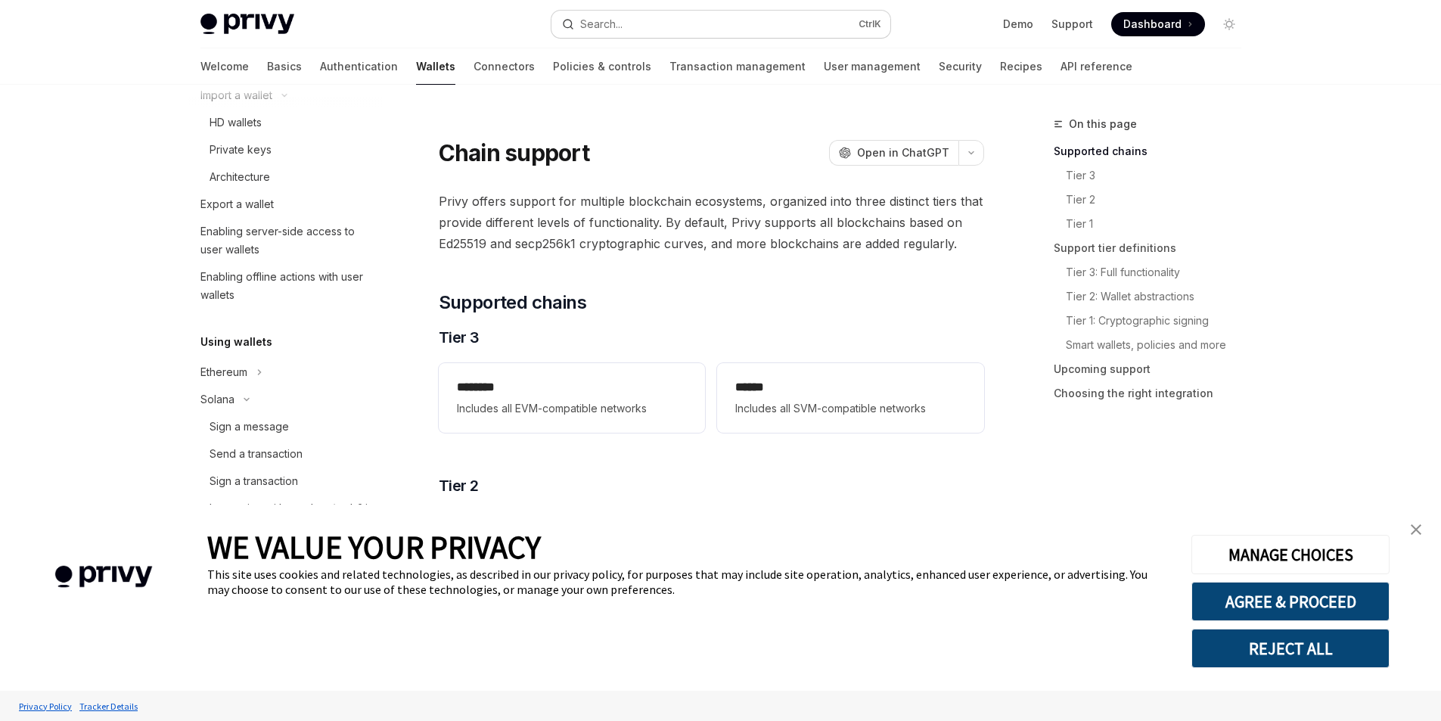
click at [684, 21] on button "Search... Ctrl K" at bounding box center [720, 24] width 339 height 27
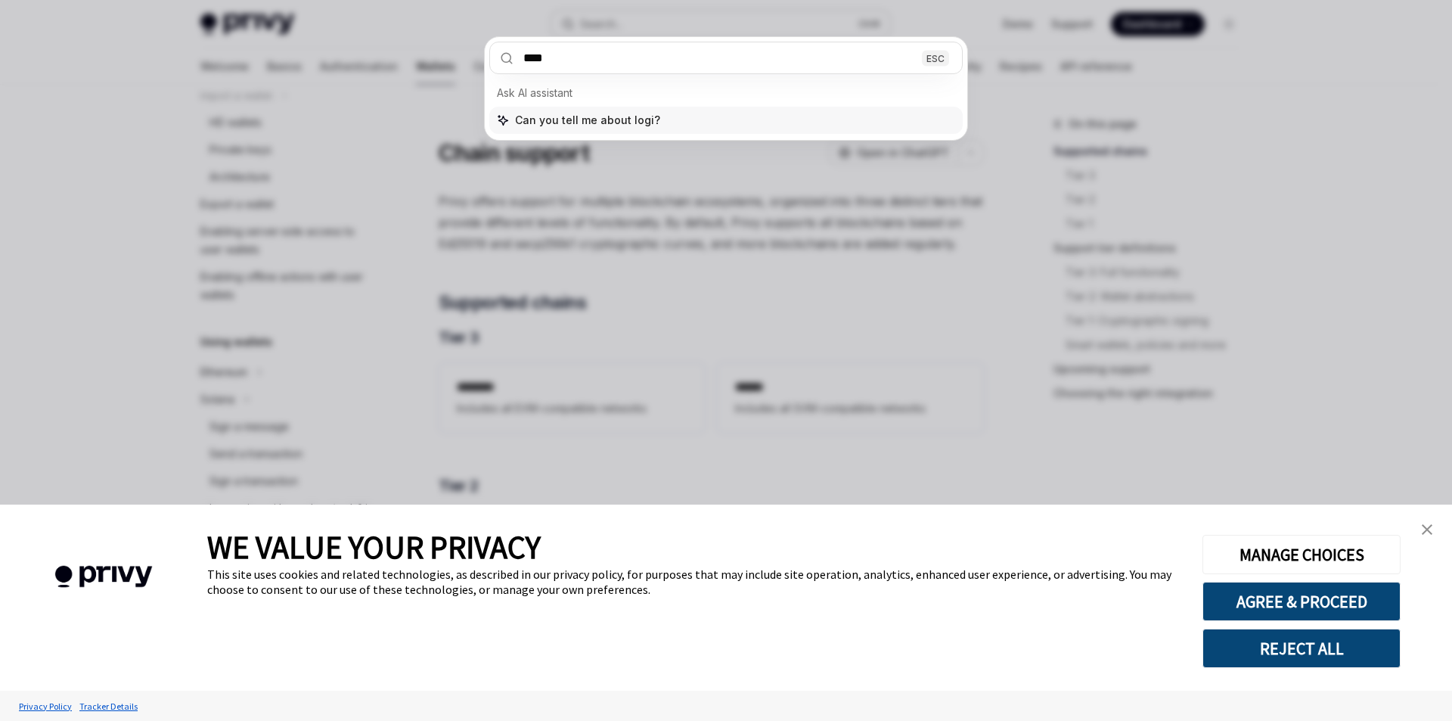
type input "*****"
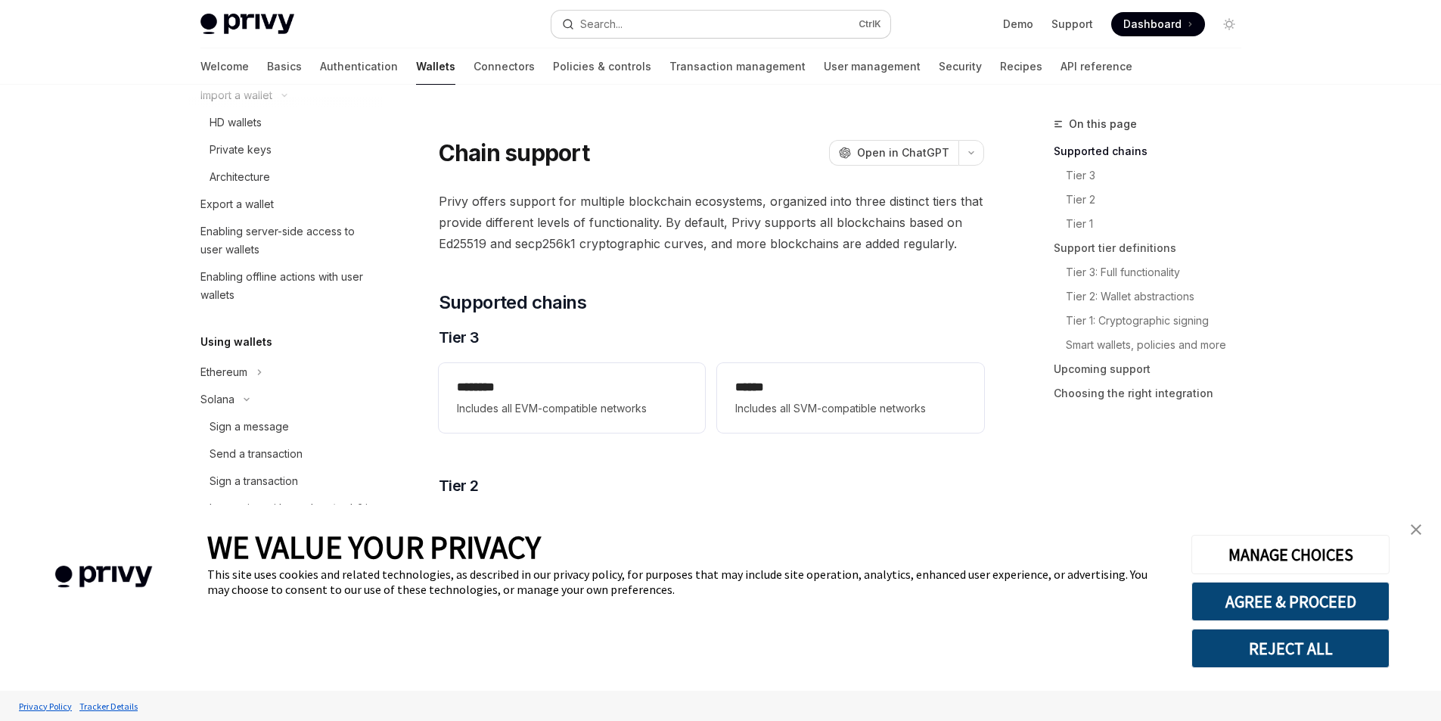
scroll to position [1903, 0]
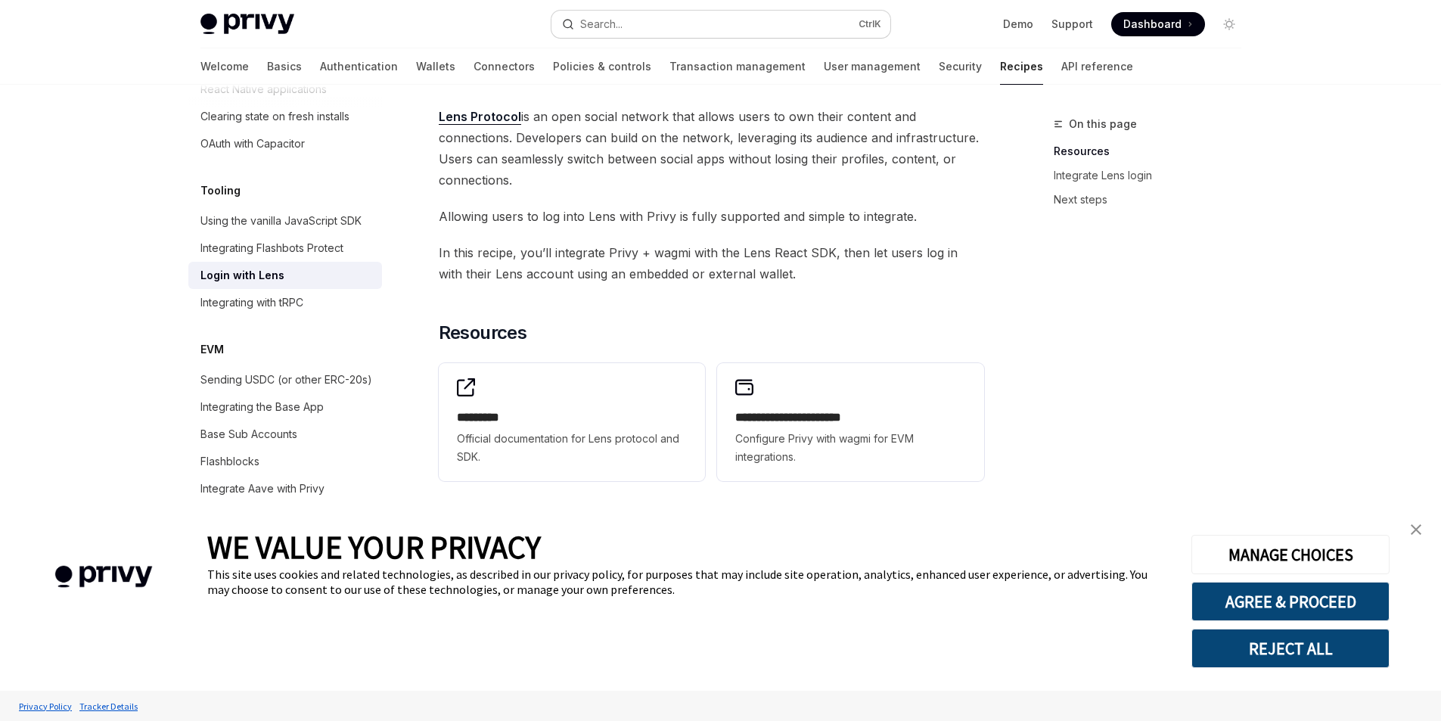
click at [702, 33] on button "Search... Ctrl K" at bounding box center [720, 24] width 339 height 27
click at [1028, 28] on link "Demo" at bounding box center [1018, 24] width 30 height 15
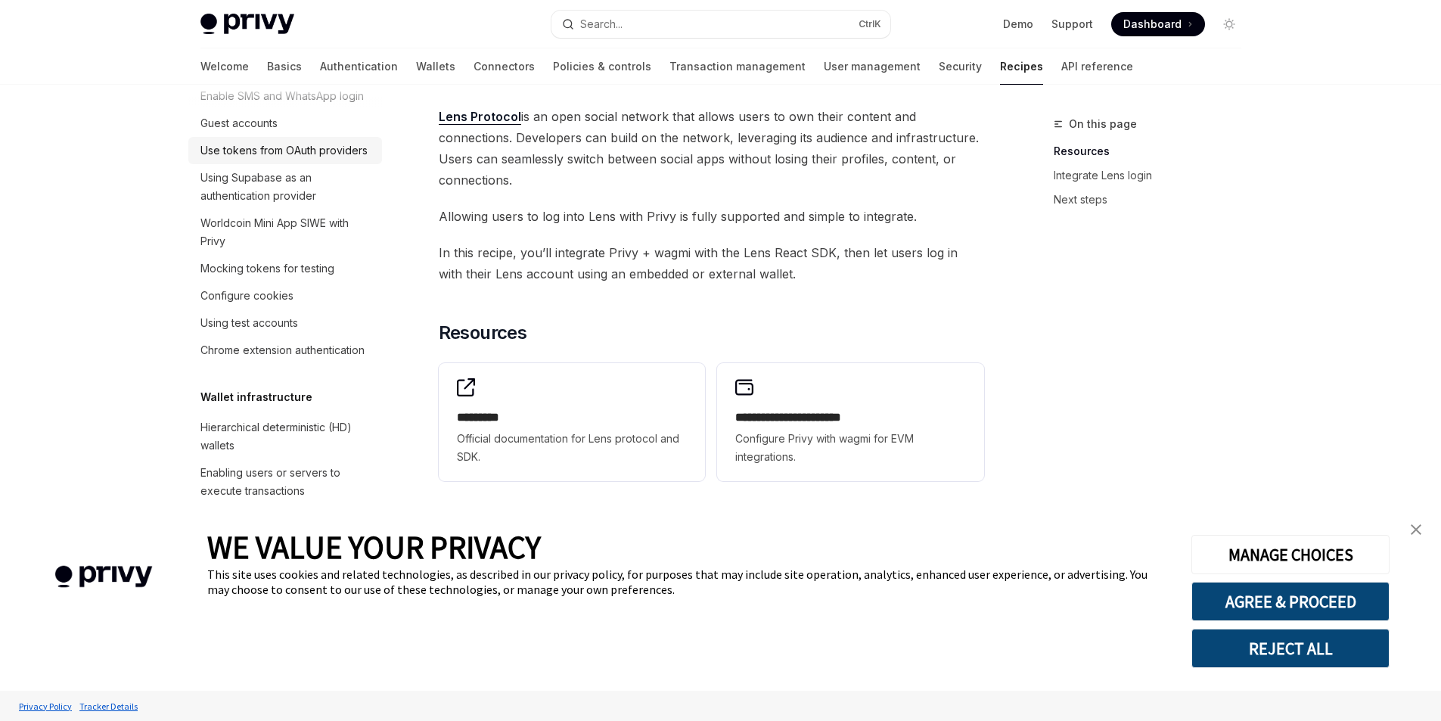
scroll to position [0, 0]
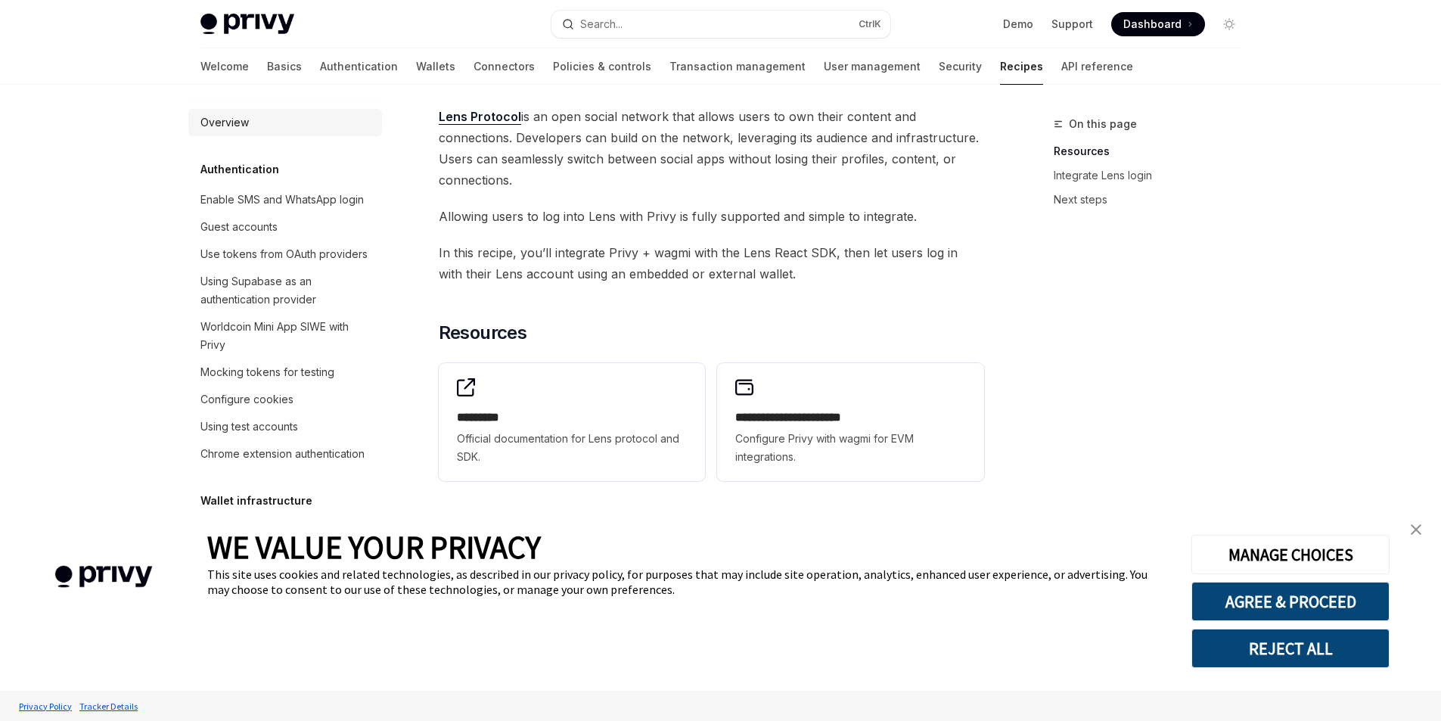
click at [304, 135] on link "Overview" at bounding box center [285, 122] width 194 height 27
type textarea "*"
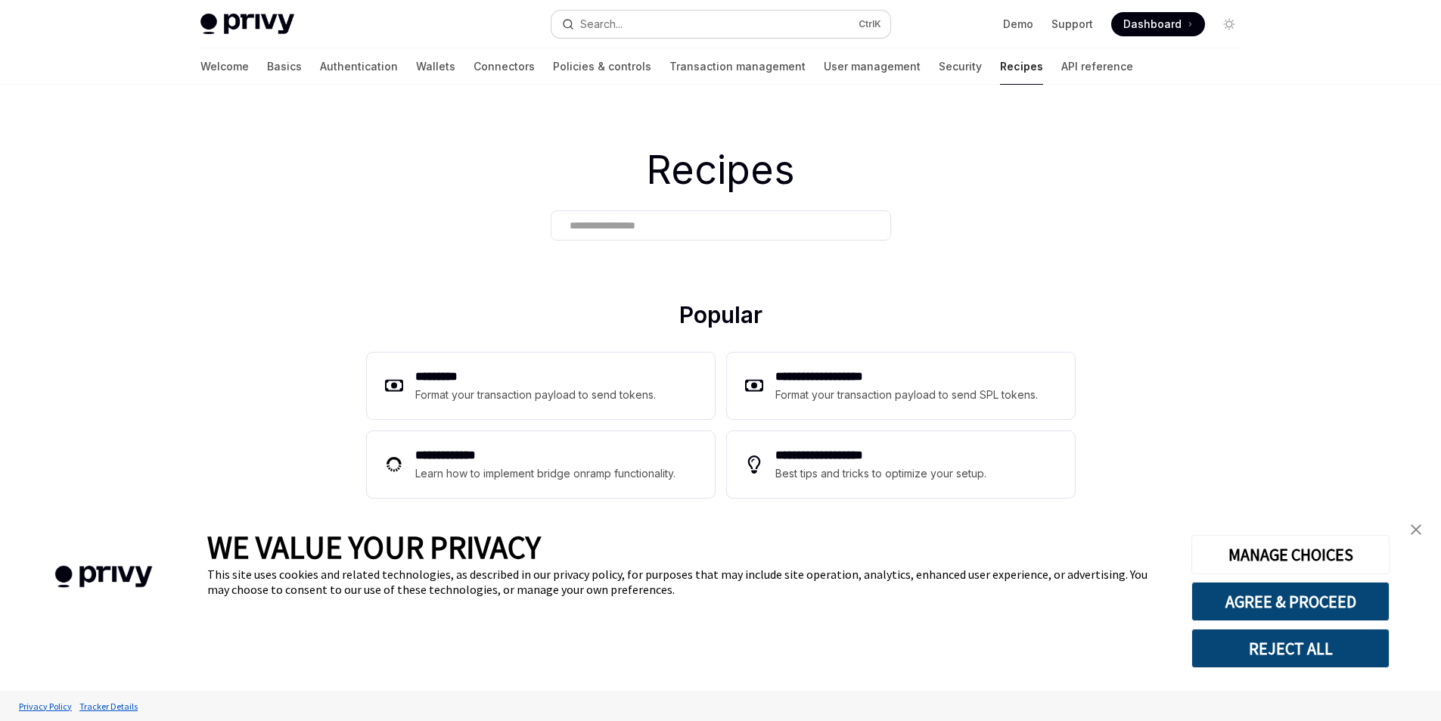
click at [700, 30] on button "Search... Ctrl K" at bounding box center [720, 24] width 339 height 27
click at [1240, 28] on button "Toggle dark mode" at bounding box center [1229, 24] width 24 height 24
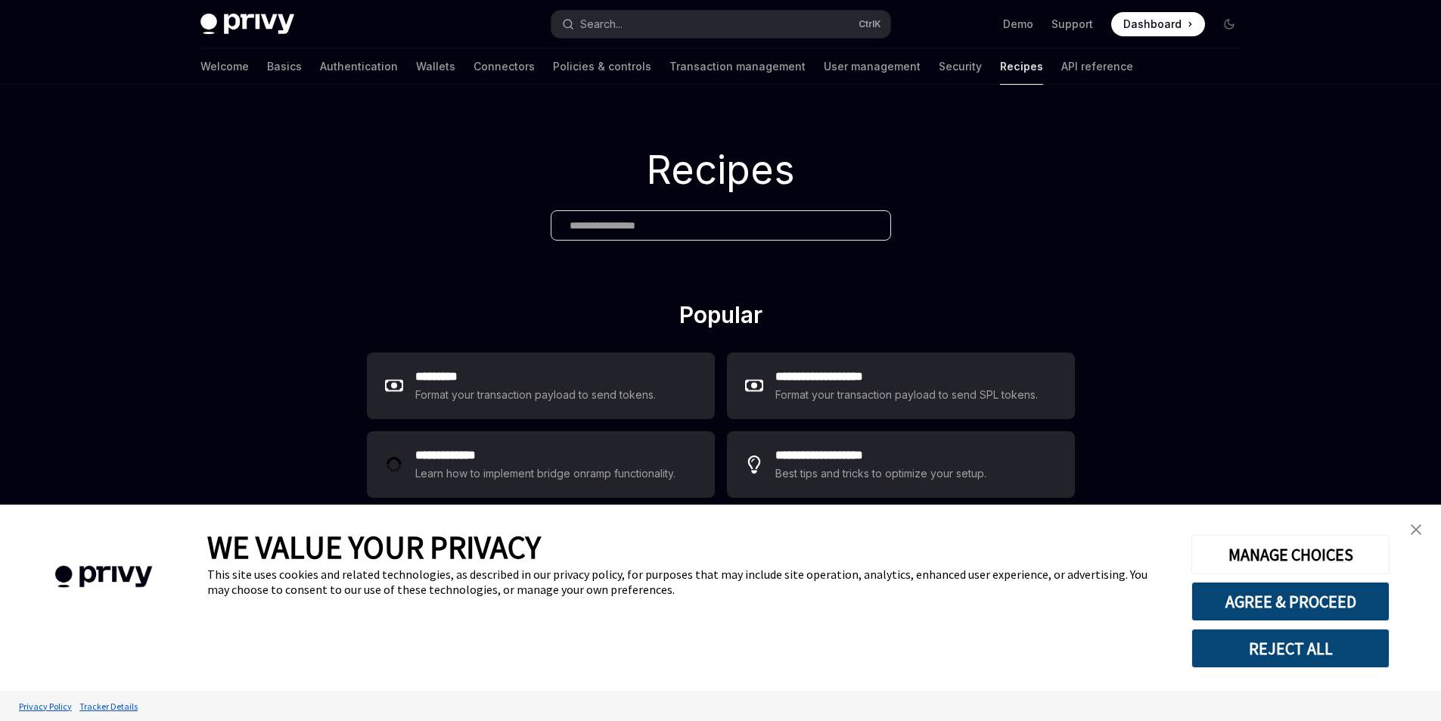
click at [1208, 26] on div "Demo Support Dashboard Dashboard" at bounding box center [1071, 24] width 339 height 24
click at [1193, 26] on span at bounding box center [1158, 24] width 94 height 24
click at [667, 225] on input "text" at bounding box center [720, 226] width 302 height 16
click at [718, 30] on button "Search... Ctrl K" at bounding box center [720, 24] width 339 height 27
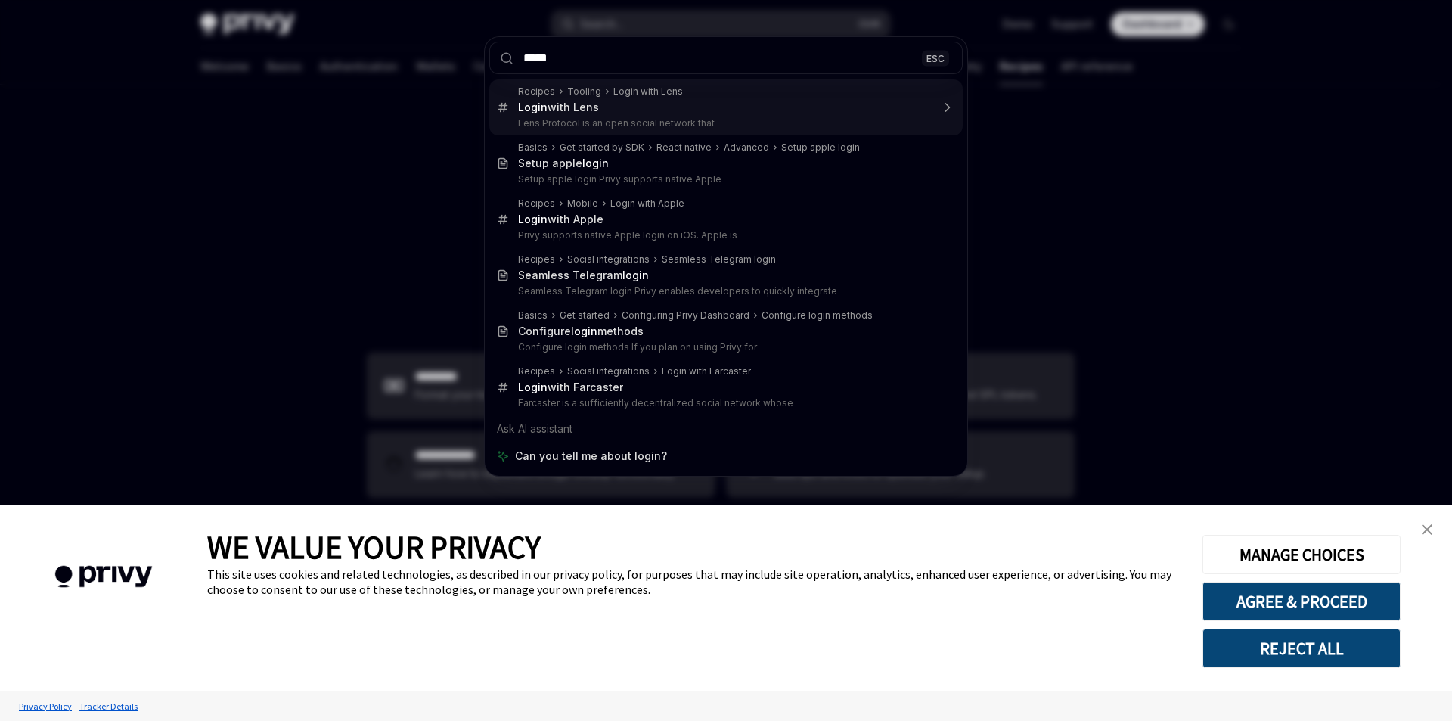
type input "*****"
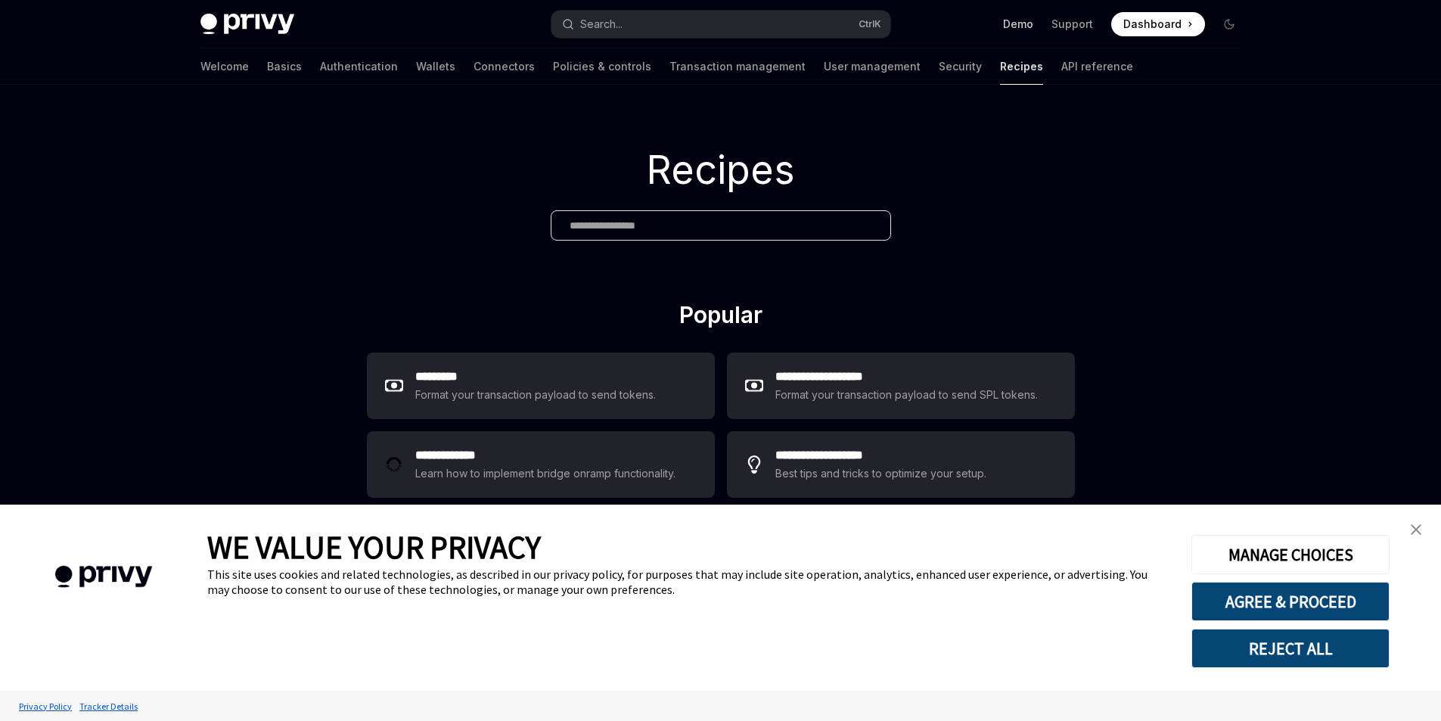
click at [1024, 31] on link "Demo" at bounding box center [1018, 24] width 30 height 15
click at [217, 21] on img at bounding box center [247, 24] width 94 height 21
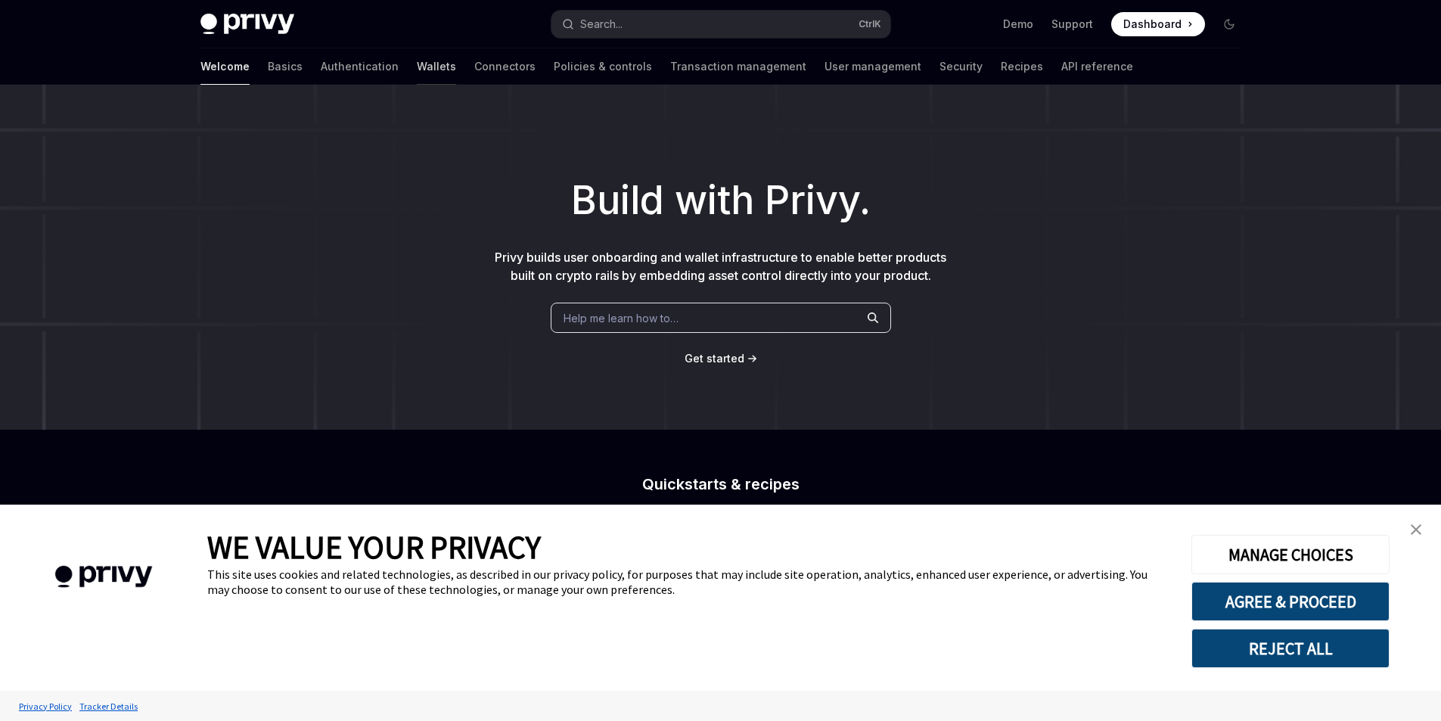
click at [417, 72] on link "Wallets" at bounding box center [436, 66] width 39 height 36
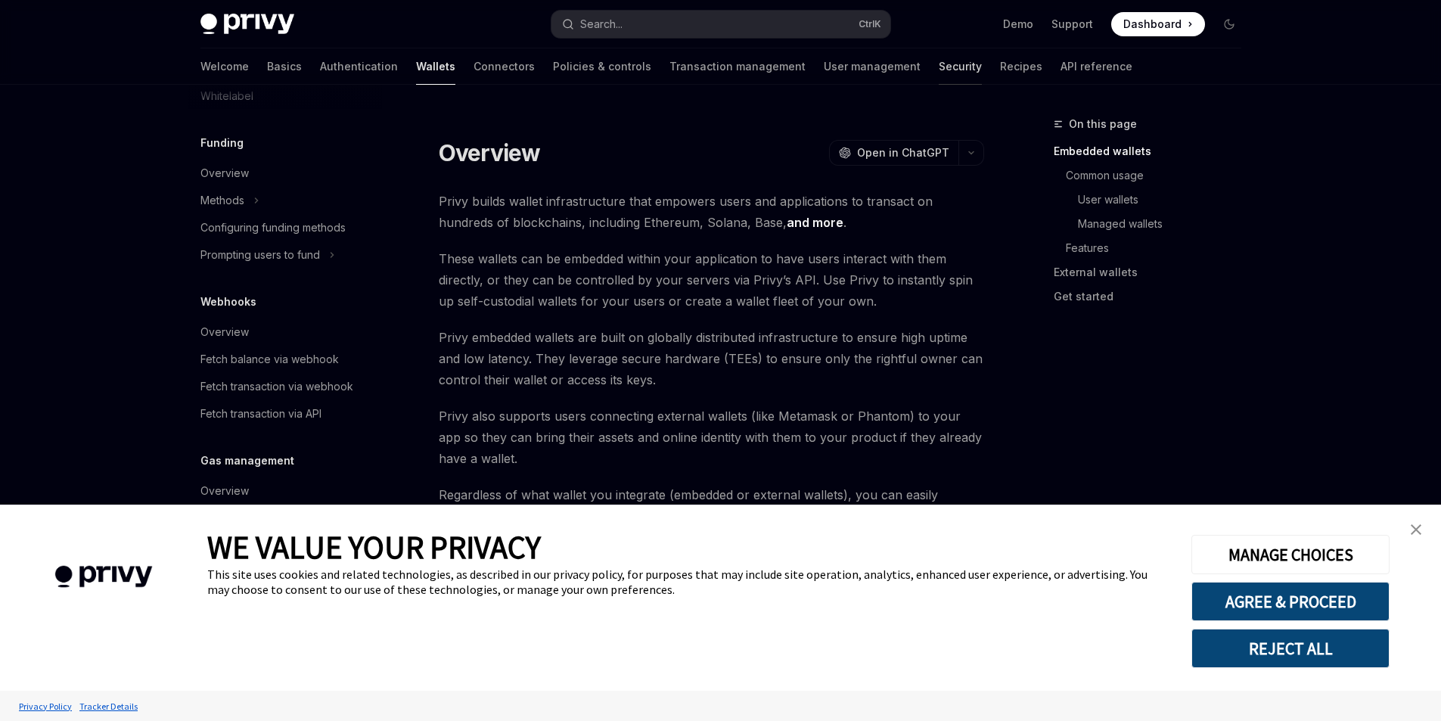
click at [938, 70] on link "Security" at bounding box center [959, 66] width 43 height 36
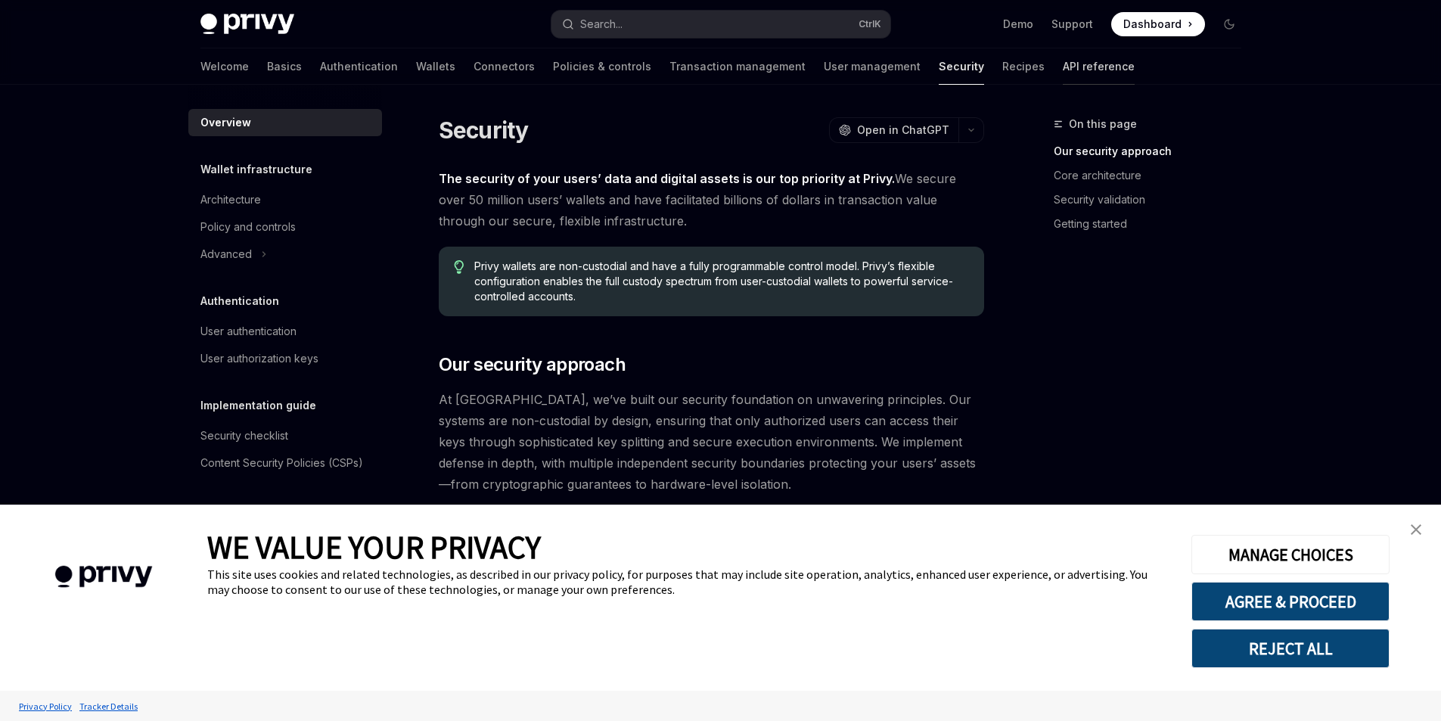
click at [1063, 63] on link "API reference" at bounding box center [1099, 66] width 72 height 36
type textarea "*"
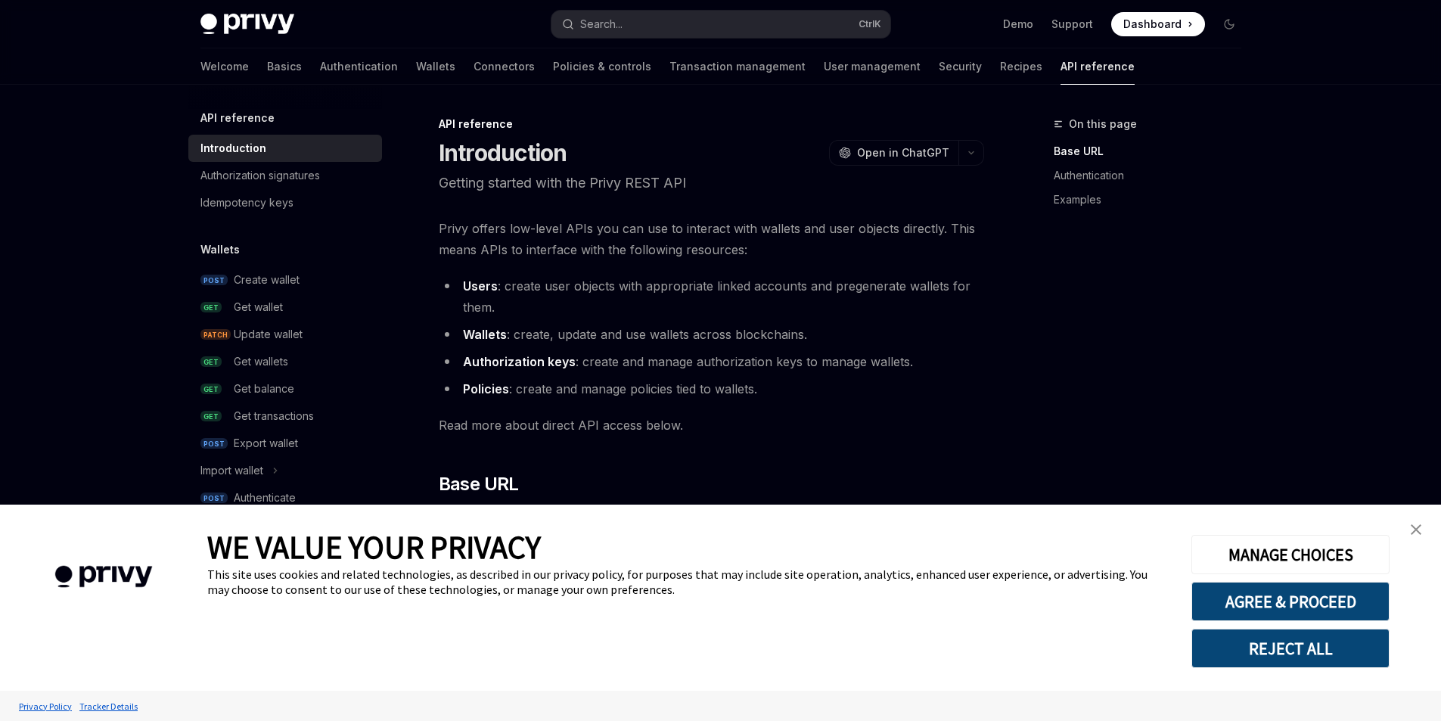
click at [1411, 526] on img "close banner" at bounding box center [1415, 529] width 11 height 11
